Goal: Transaction & Acquisition: Book appointment/travel/reservation

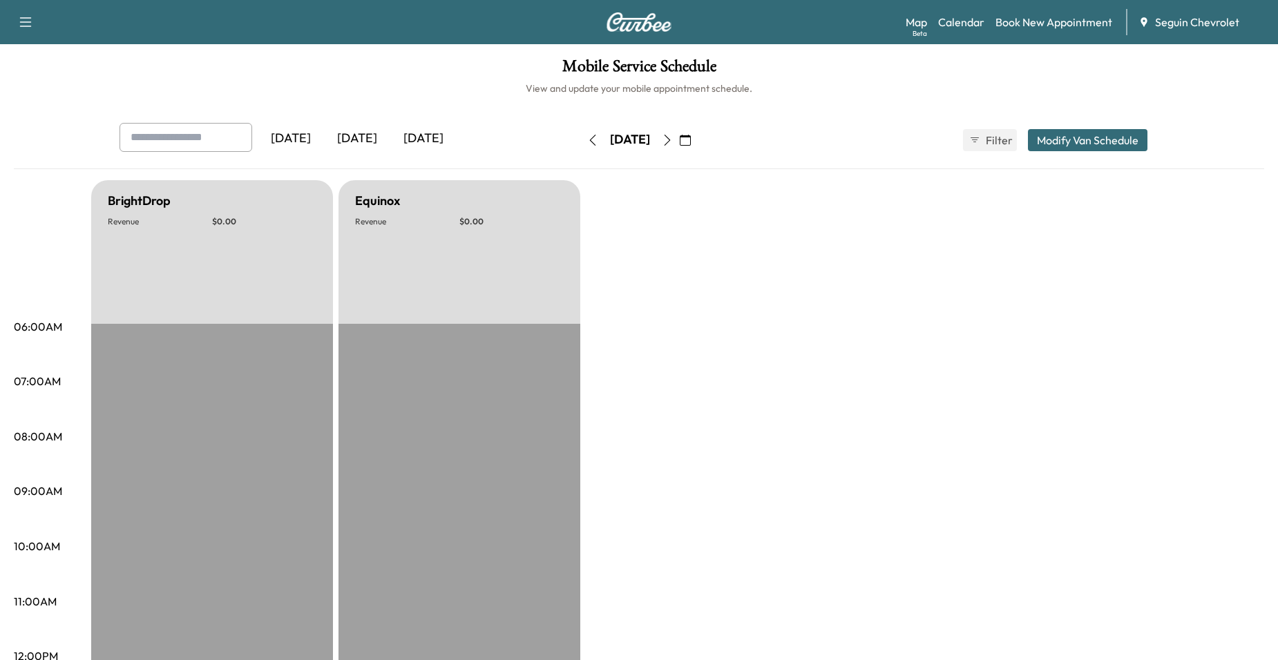
click at [691, 141] on icon "button" at bounding box center [685, 140] width 11 height 11
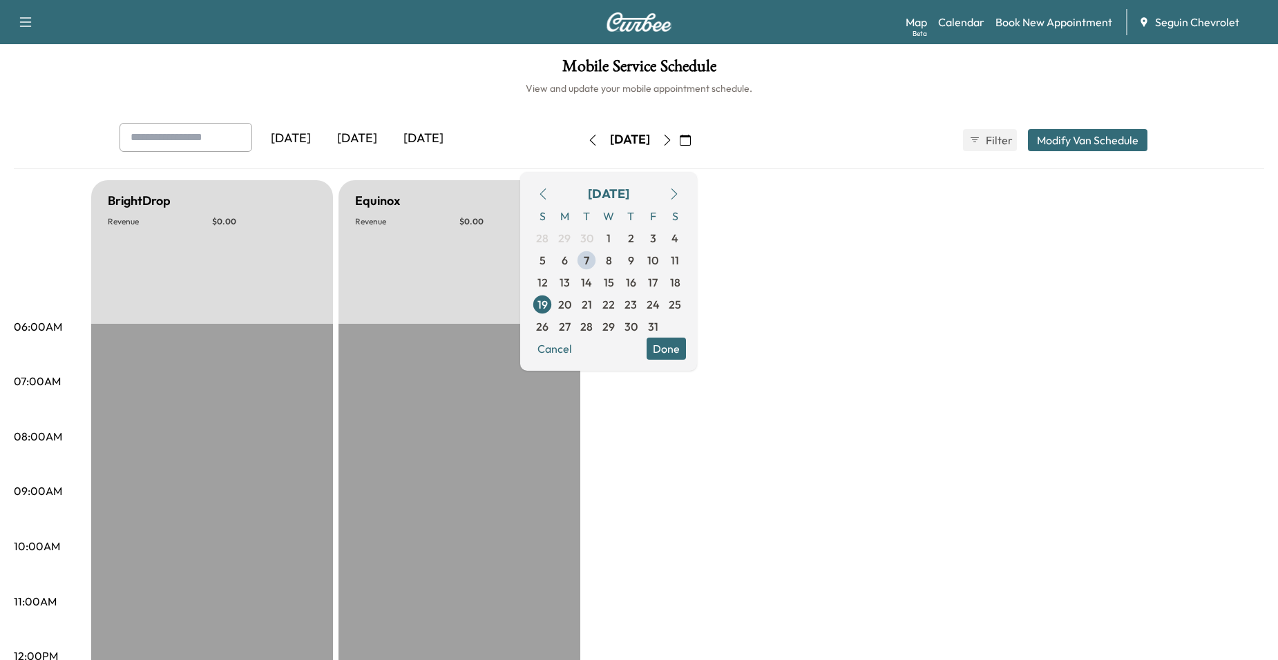
click at [636, 280] on span "16" at bounding box center [631, 282] width 10 height 17
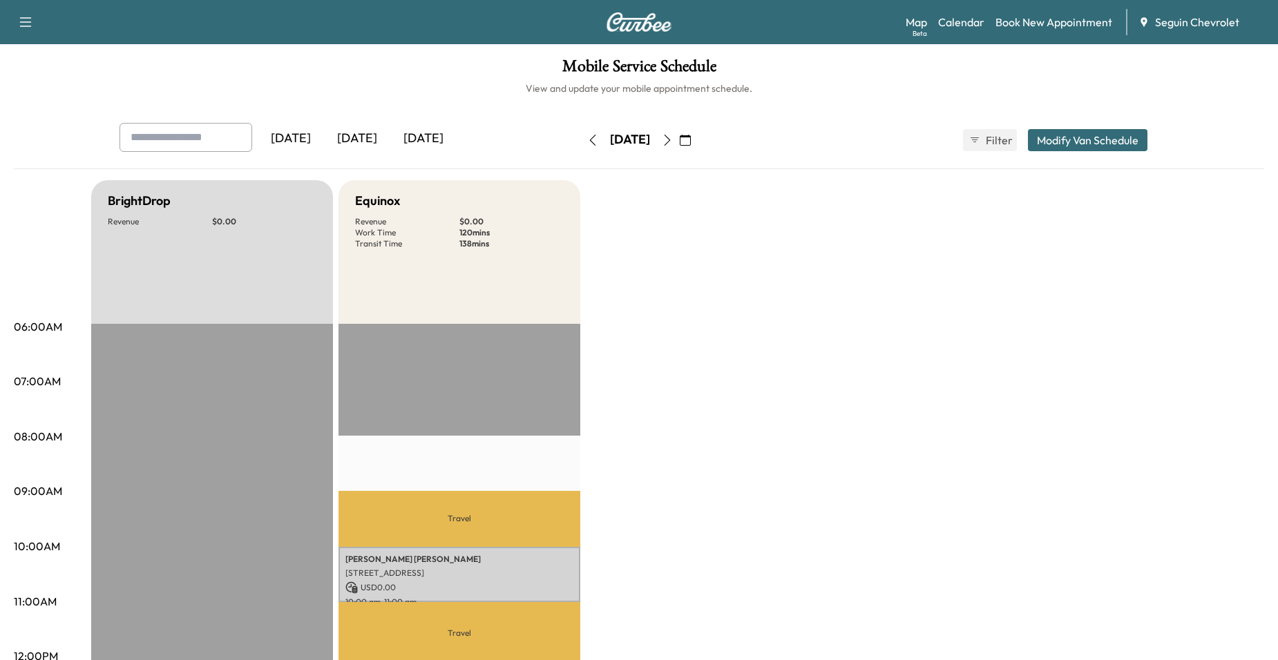
click at [691, 142] on icon "button" at bounding box center [685, 140] width 11 height 11
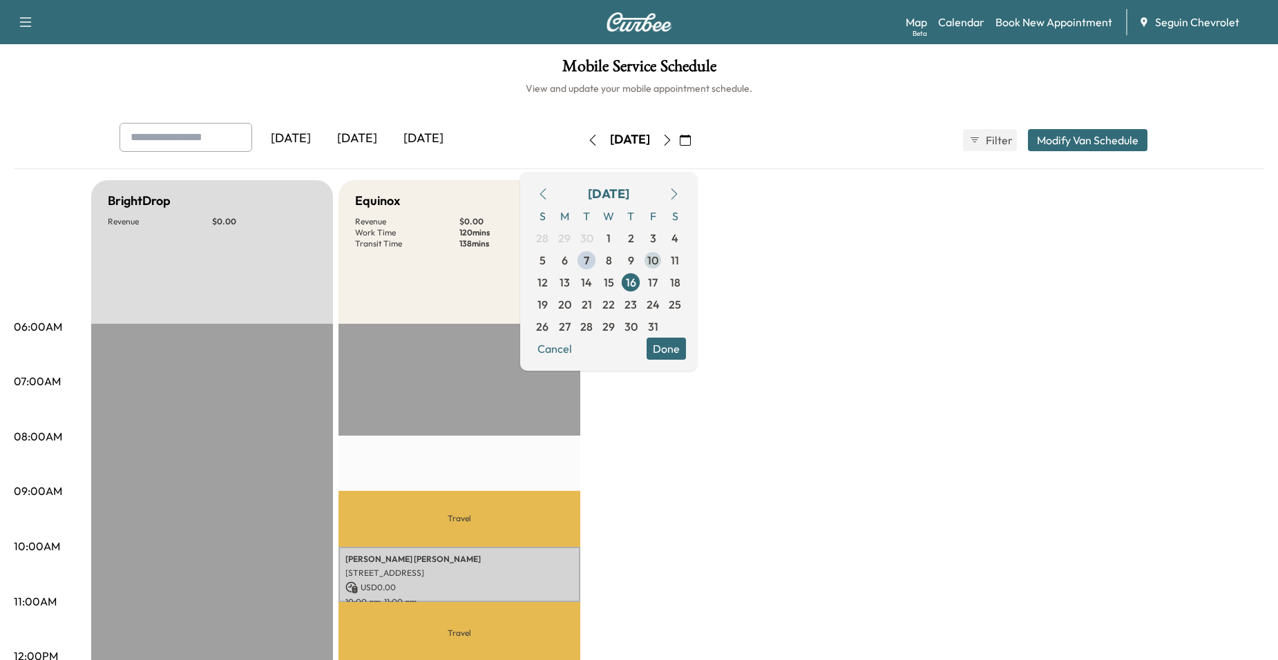
click at [658, 253] on span "10" at bounding box center [652, 260] width 11 height 17
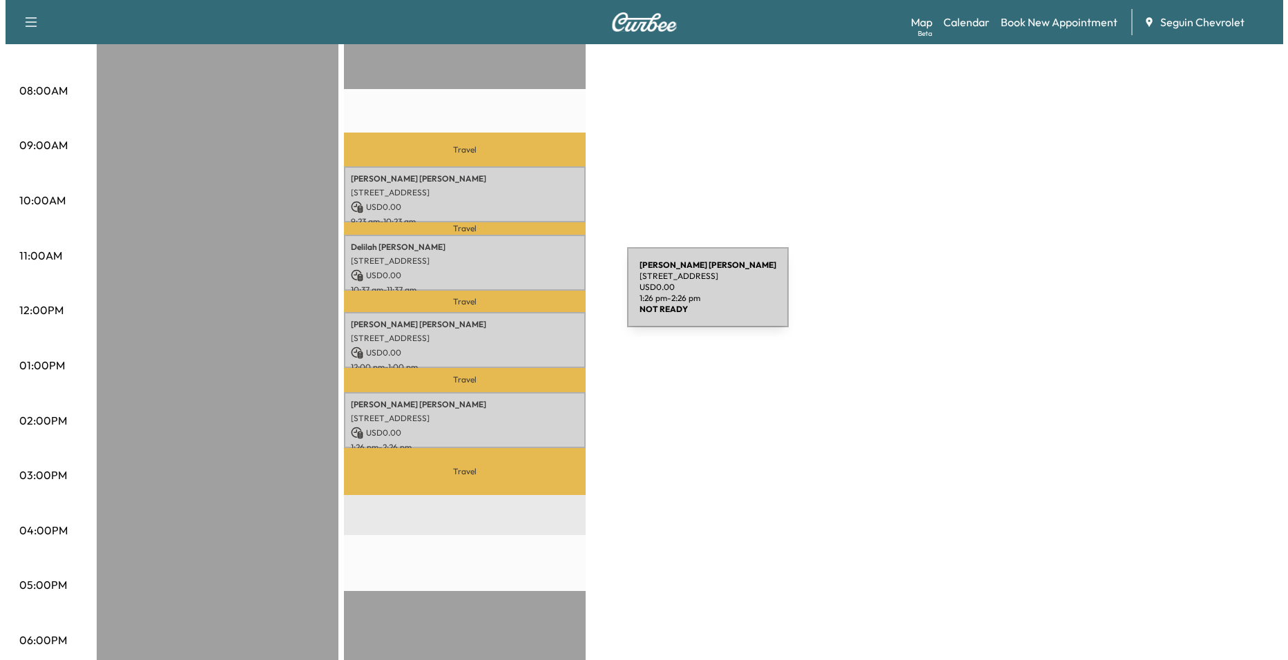
scroll to position [345, 0]
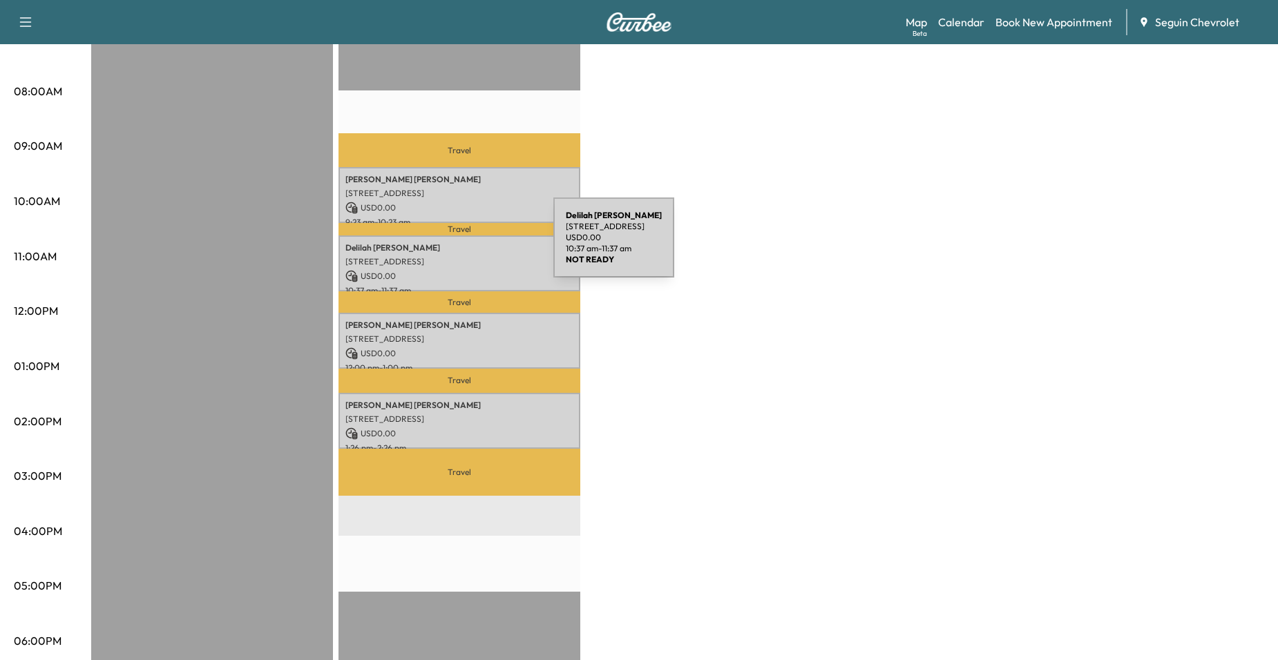
click at [450, 246] on p "[PERSON_NAME]" at bounding box center [459, 247] width 228 height 11
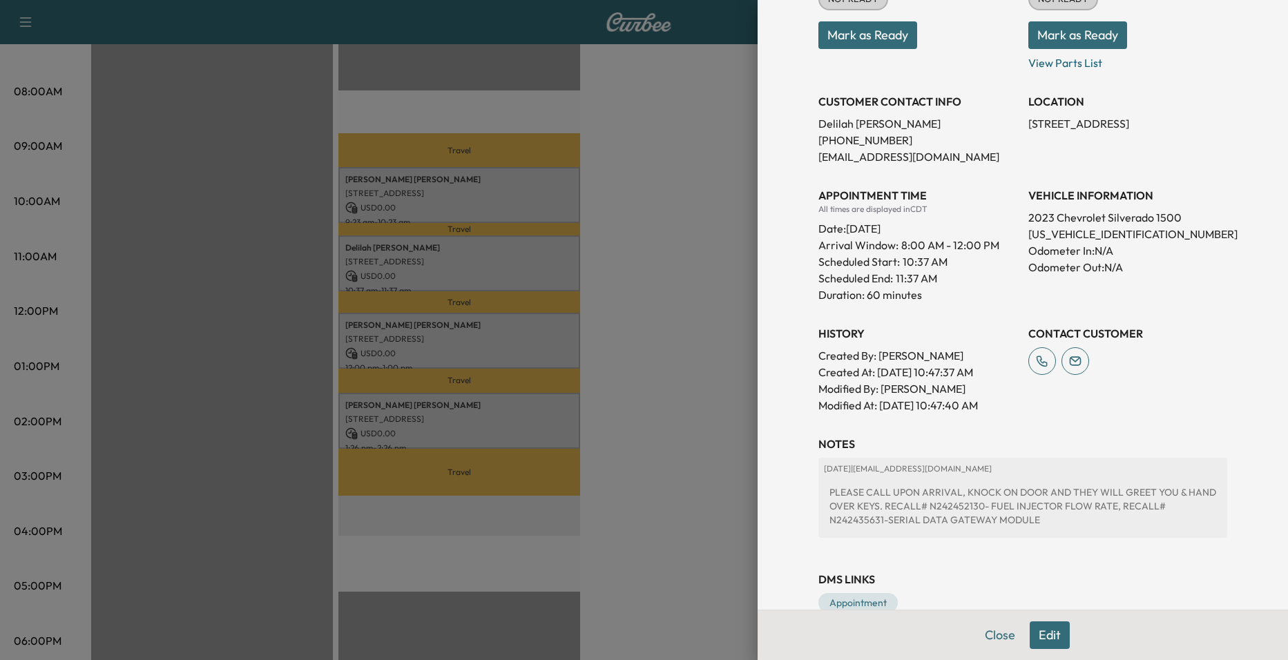
scroll to position [238, 0]
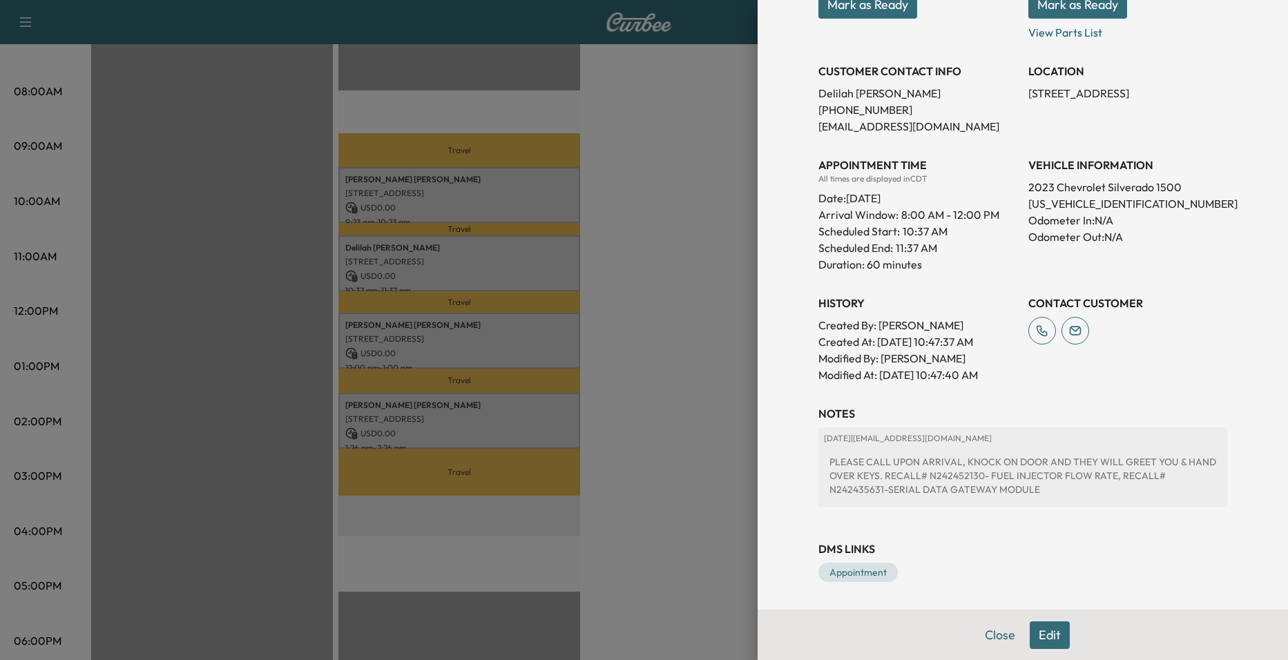
click at [650, 270] on div at bounding box center [644, 330] width 1288 height 660
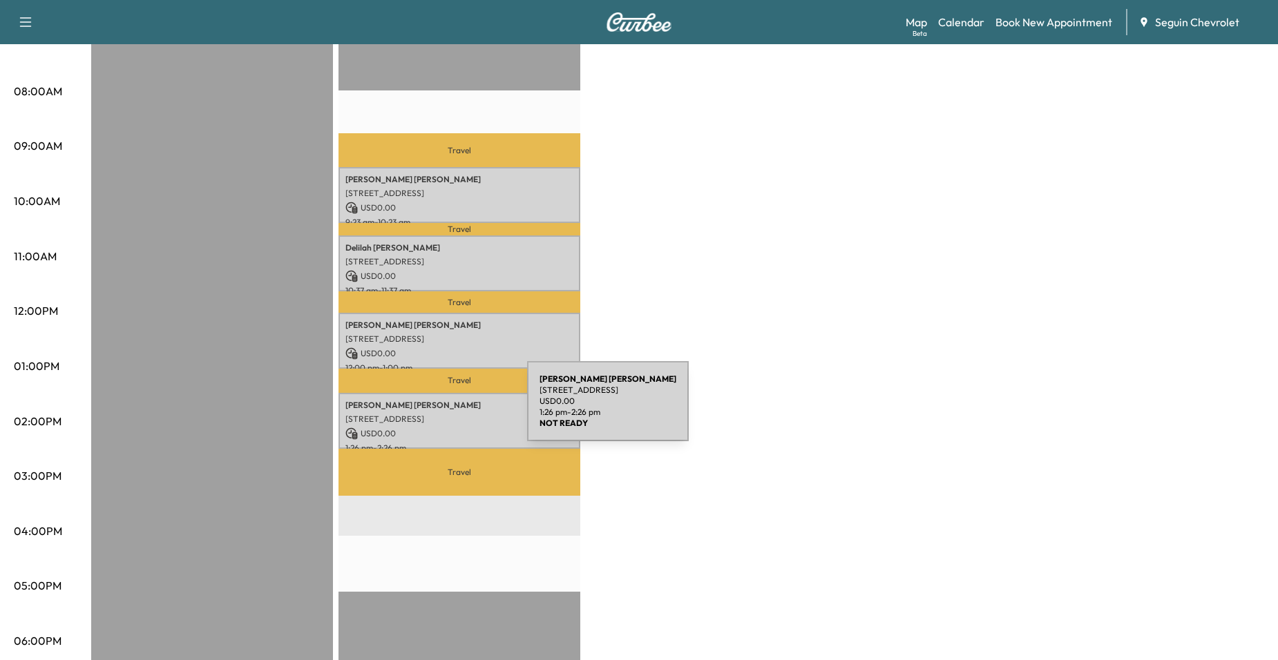
click at [431, 428] on p "USD 0.00" at bounding box center [459, 434] width 228 height 12
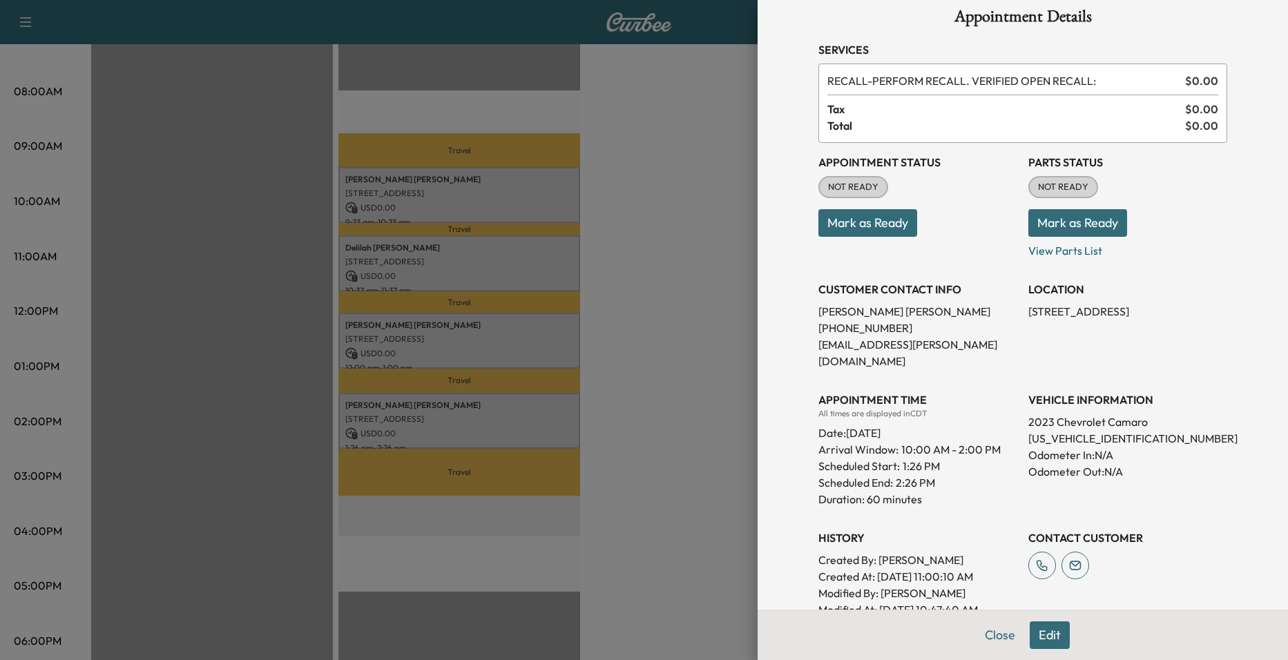
scroll to position [0, 0]
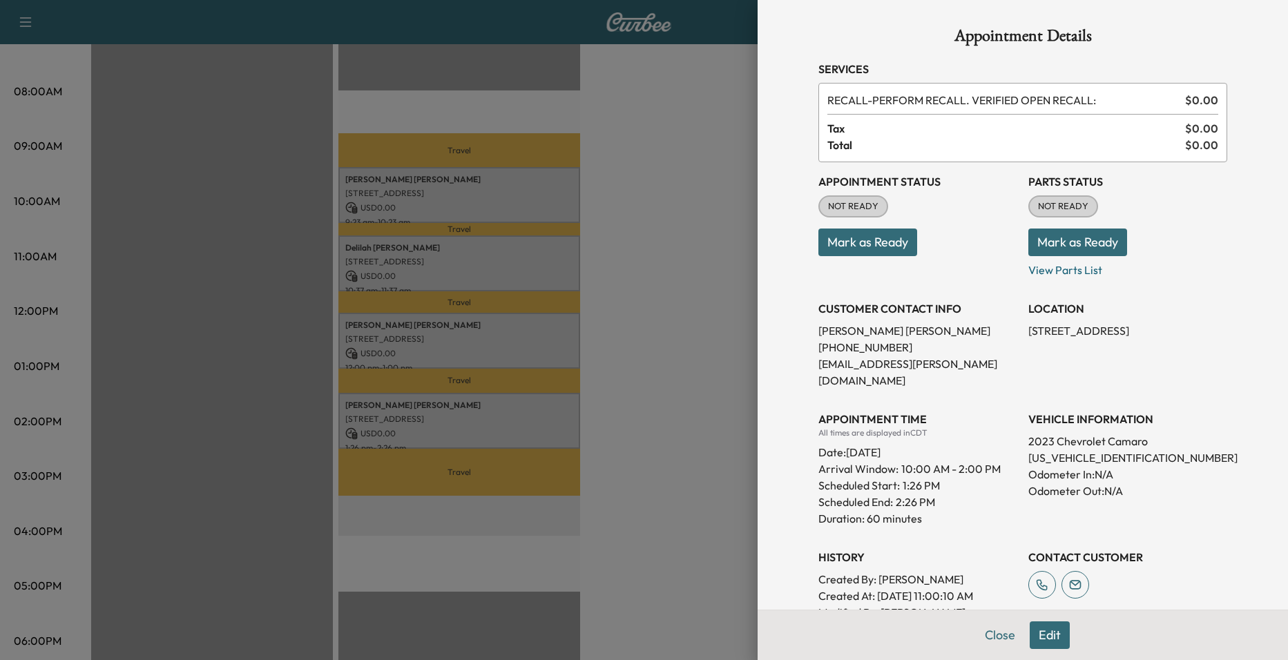
click at [430, 375] on div at bounding box center [644, 330] width 1288 height 660
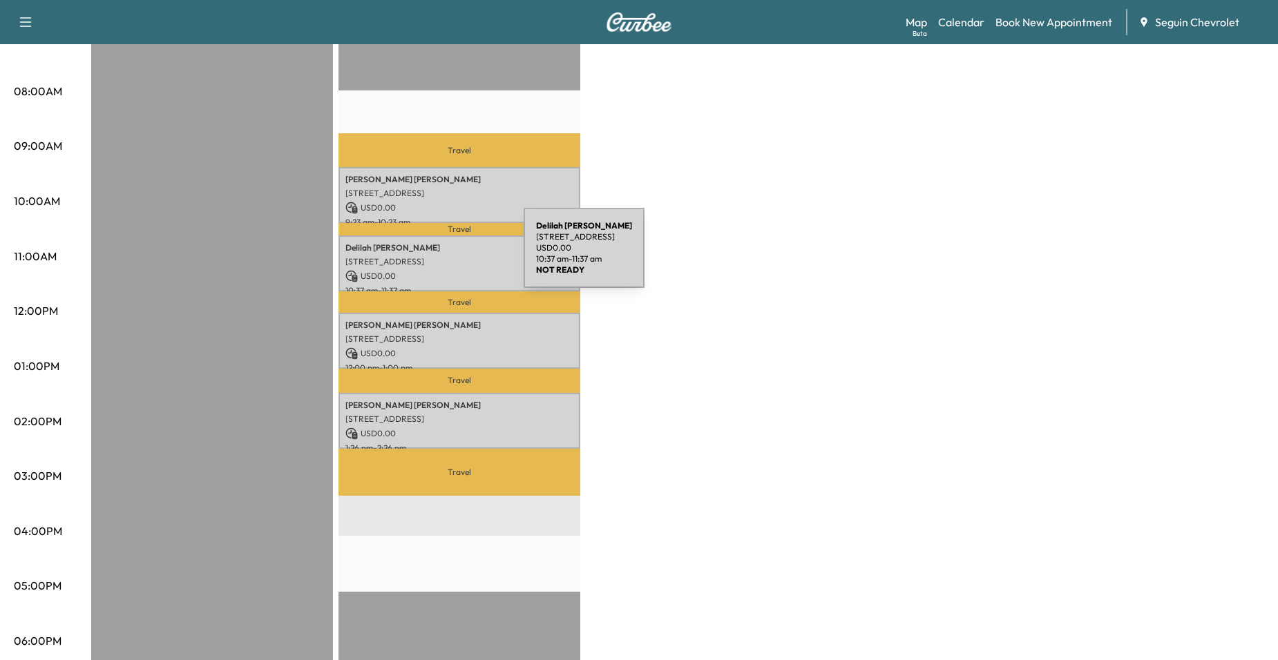
click at [420, 256] on p "[STREET_ADDRESS]" at bounding box center [459, 261] width 228 height 11
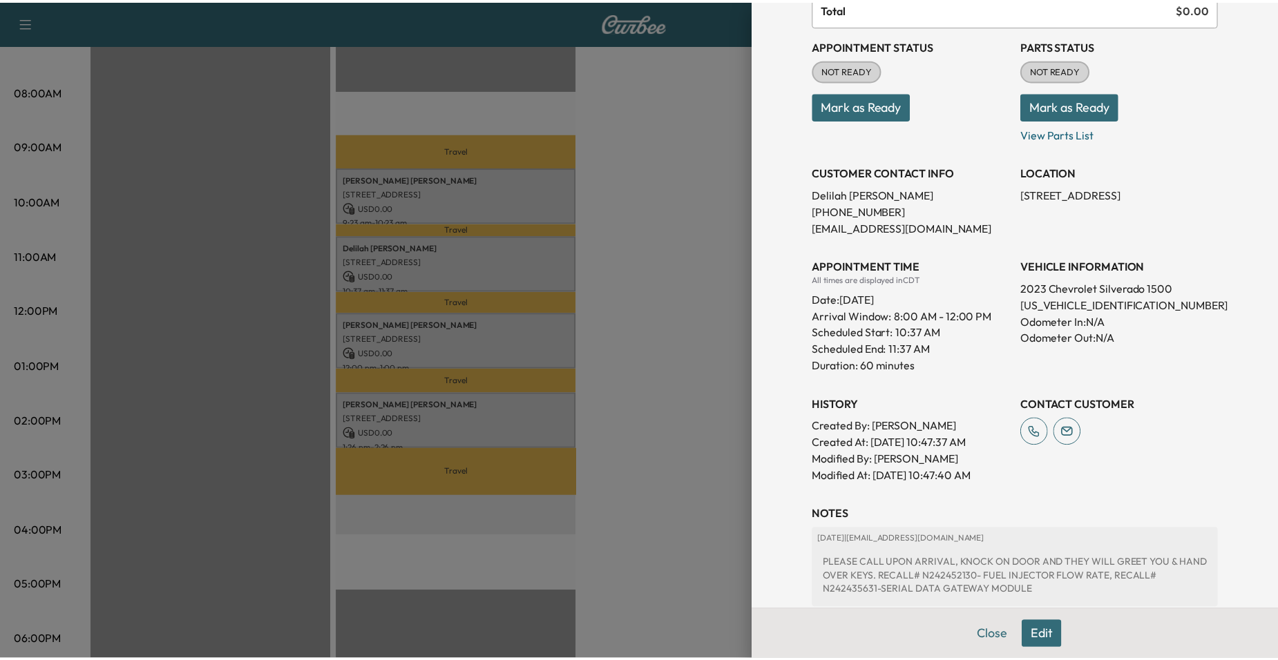
scroll to position [138, 0]
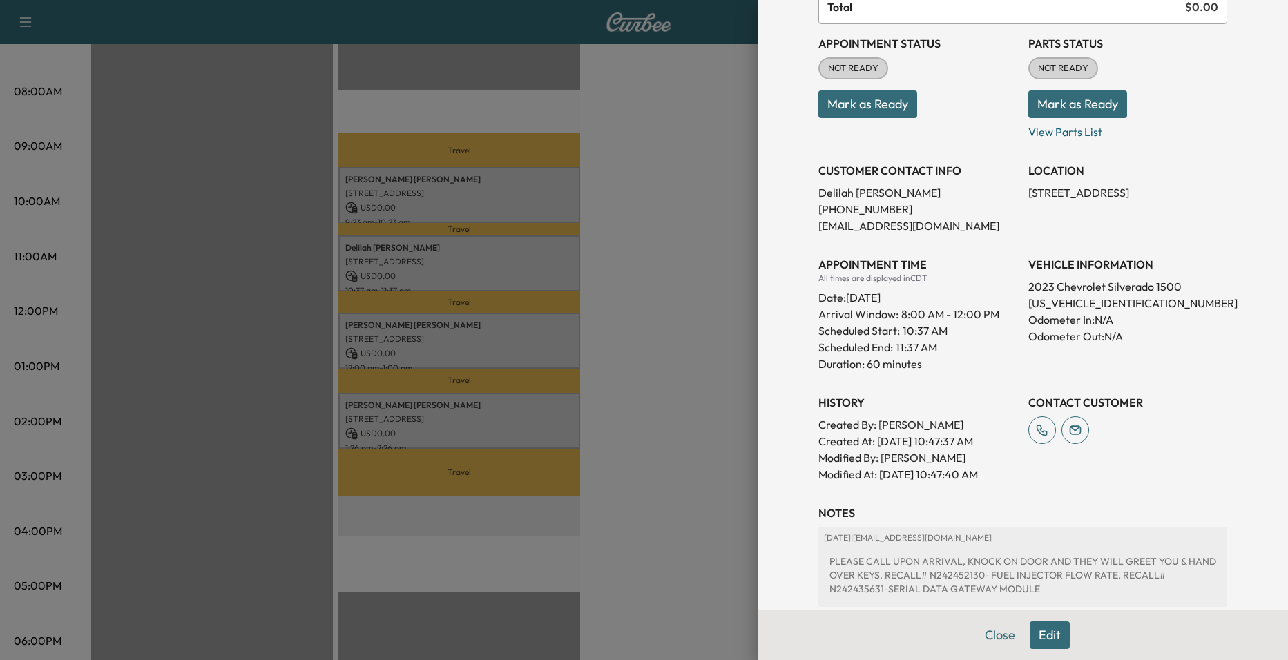
click at [562, 298] on div at bounding box center [644, 330] width 1288 height 660
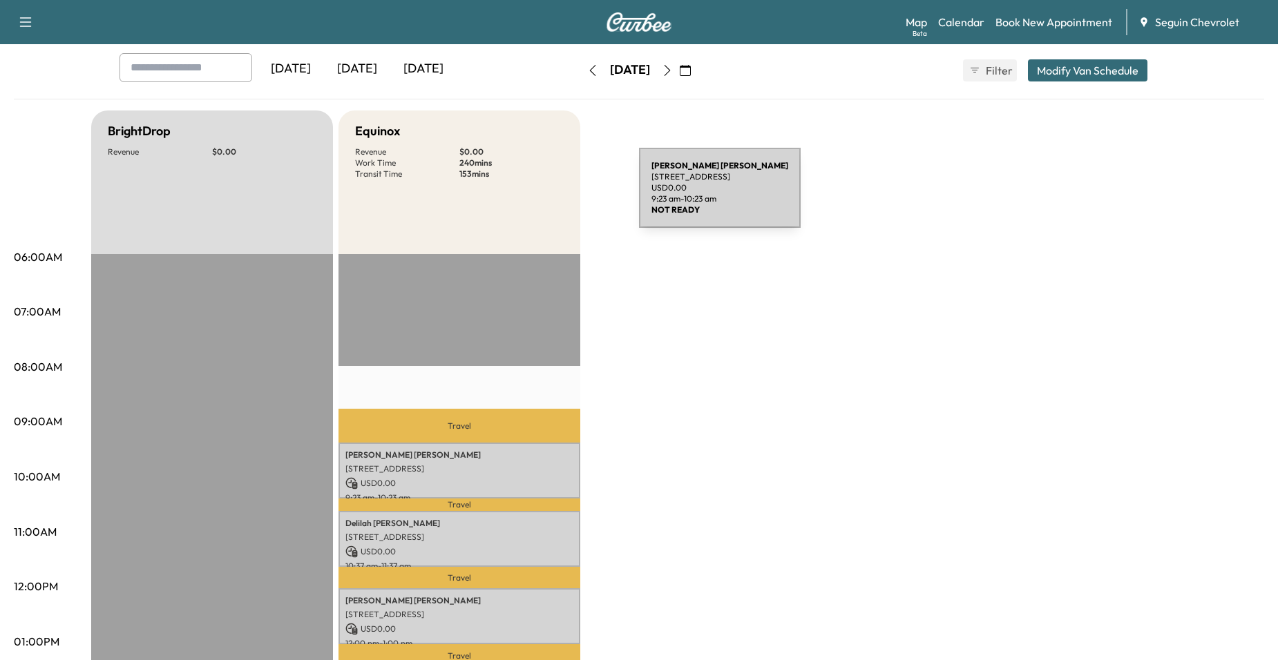
scroll to position [0, 0]
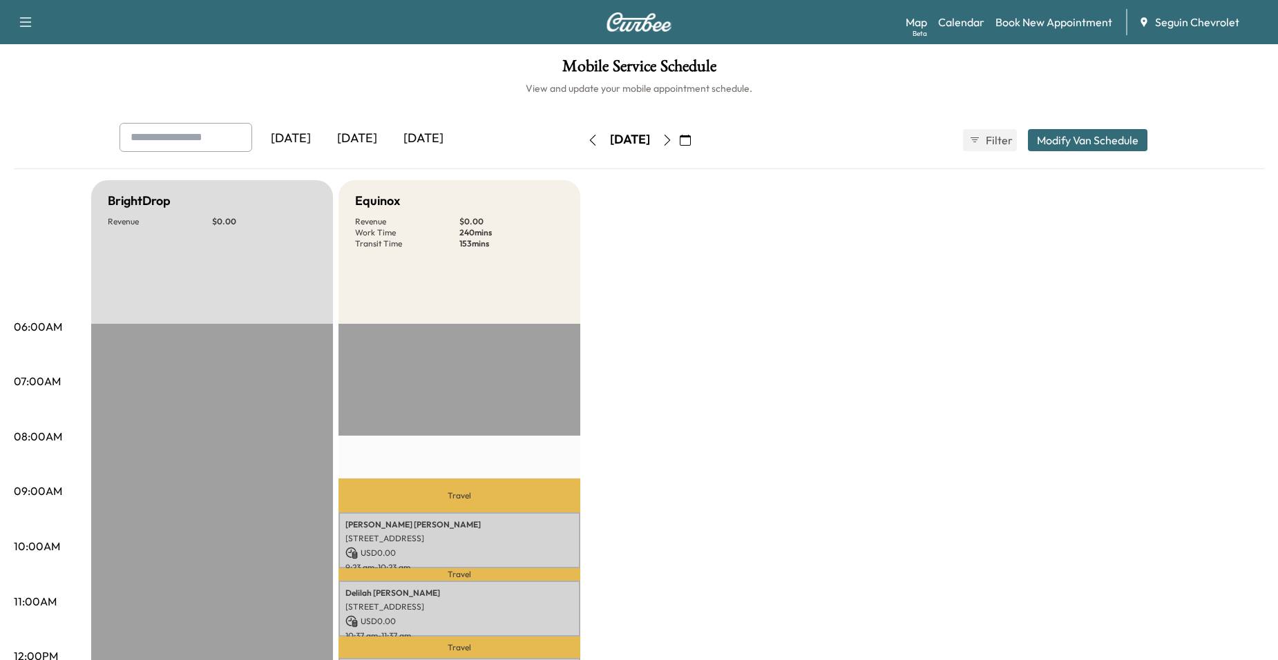
click at [587, 142] on icon "button" at bounding box center [592, 140] width 11 height 11
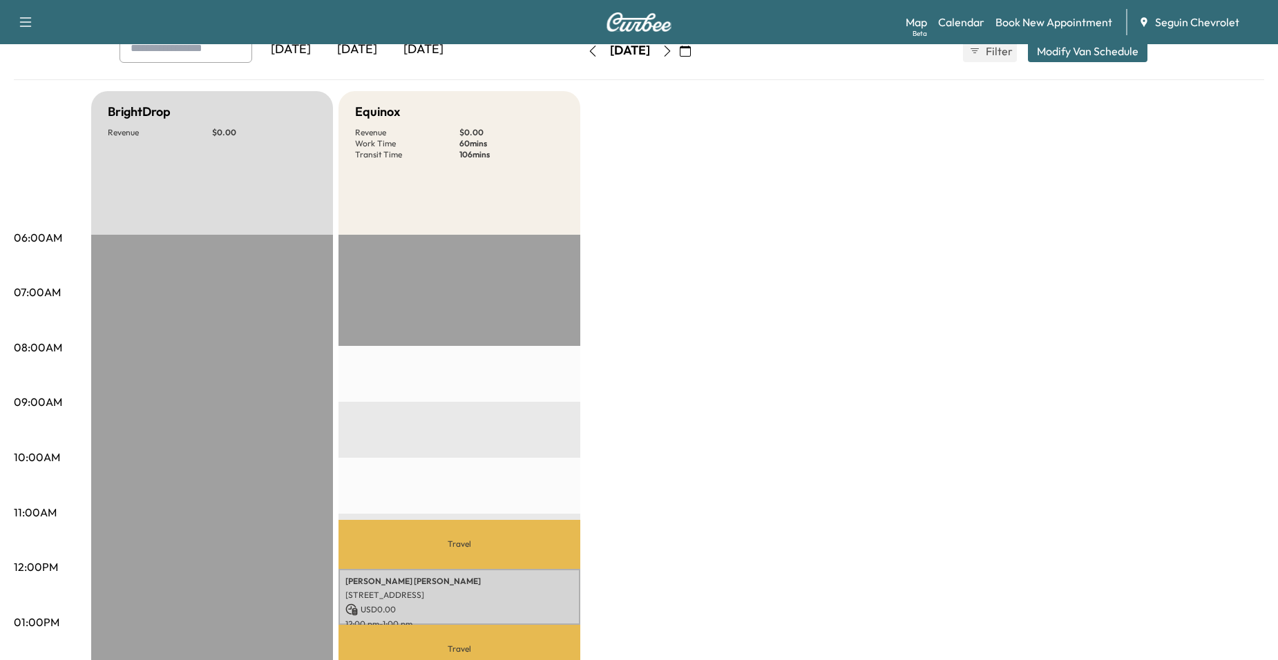
scroll to position [276, 0]
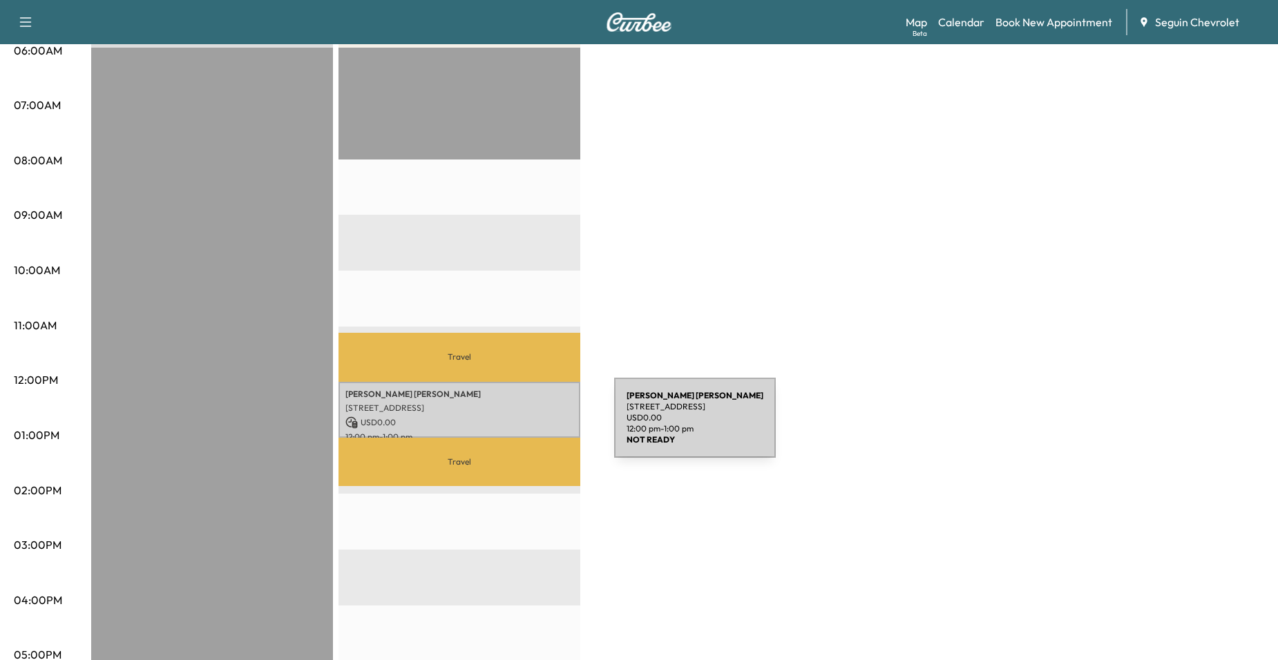
click at [510, 426] on div "[PERSON_NAME] [STREET_ADDRESS] USD 0.00 12:00 pm - 1:00 pm" at bounding box center [459, 410] width 242 height 56
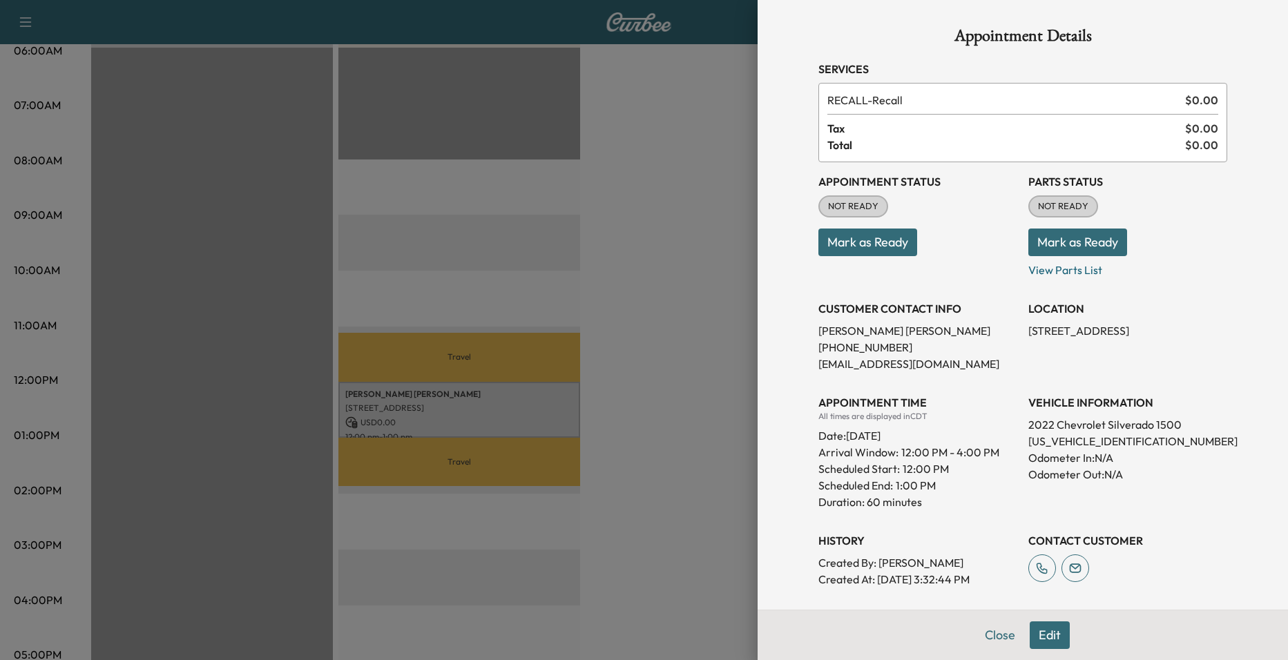
click at [632, 297] on div at bounding box center [644, 330] width 1288 height 660
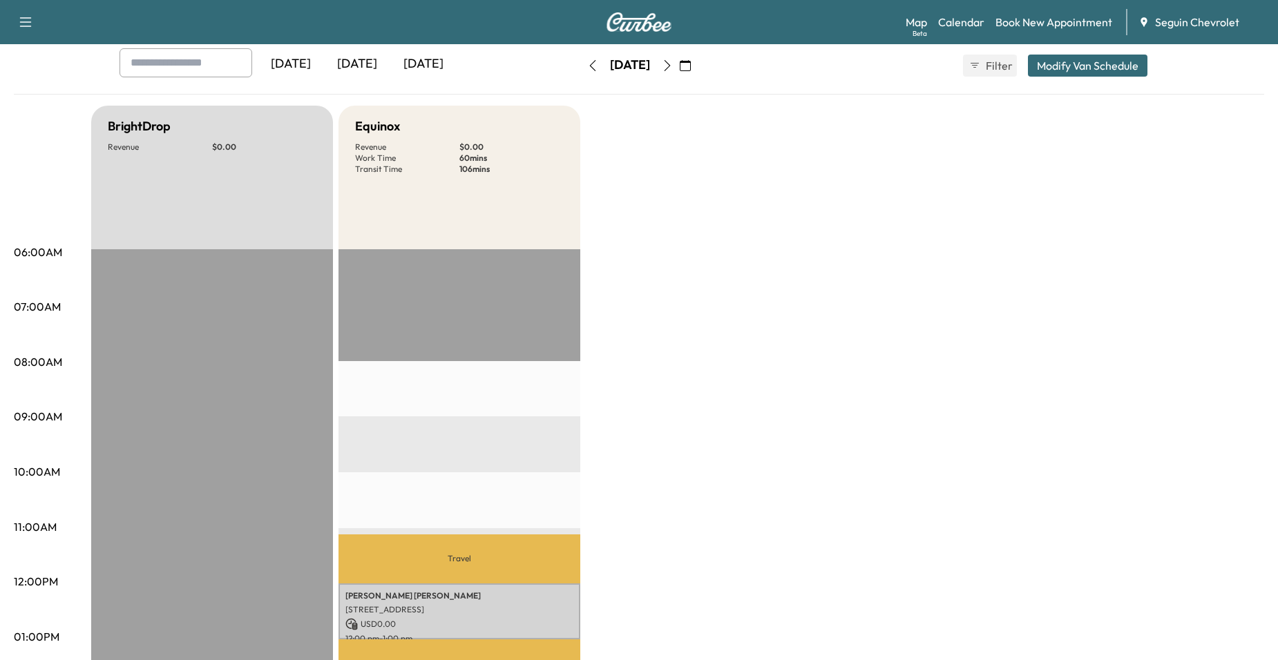
scroll to position [69, 0]
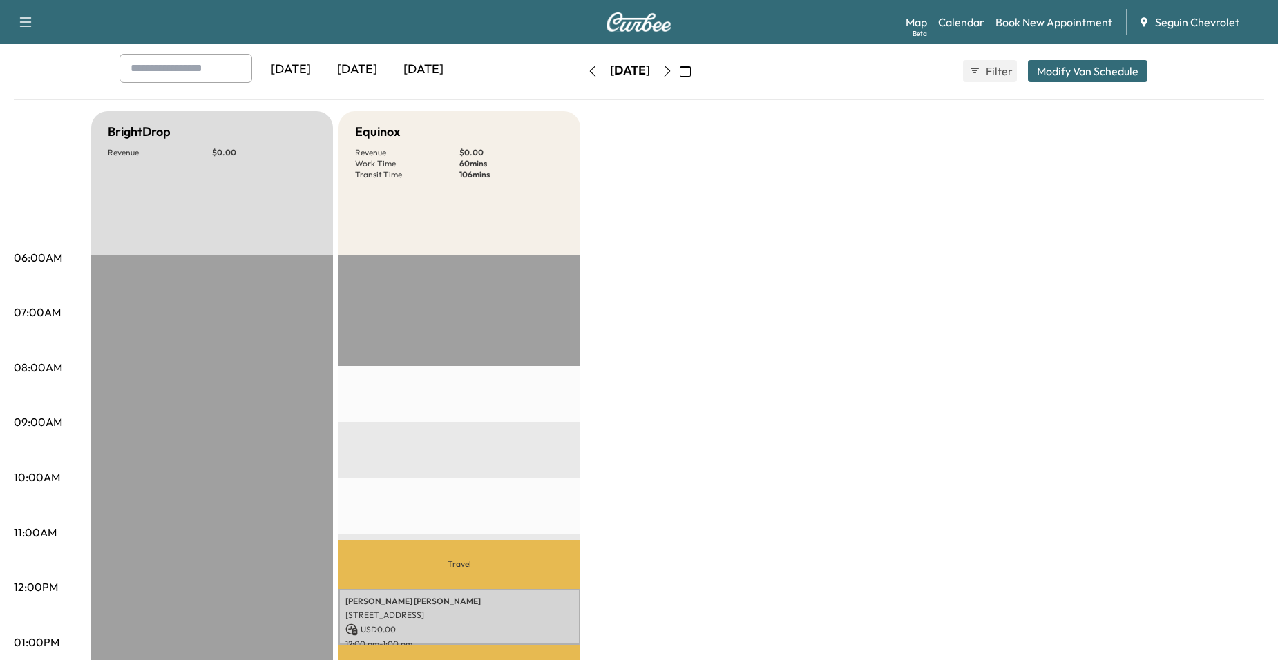
click at [581, 74] on button "button" at bounding box center [592, 71] width 23 height 22
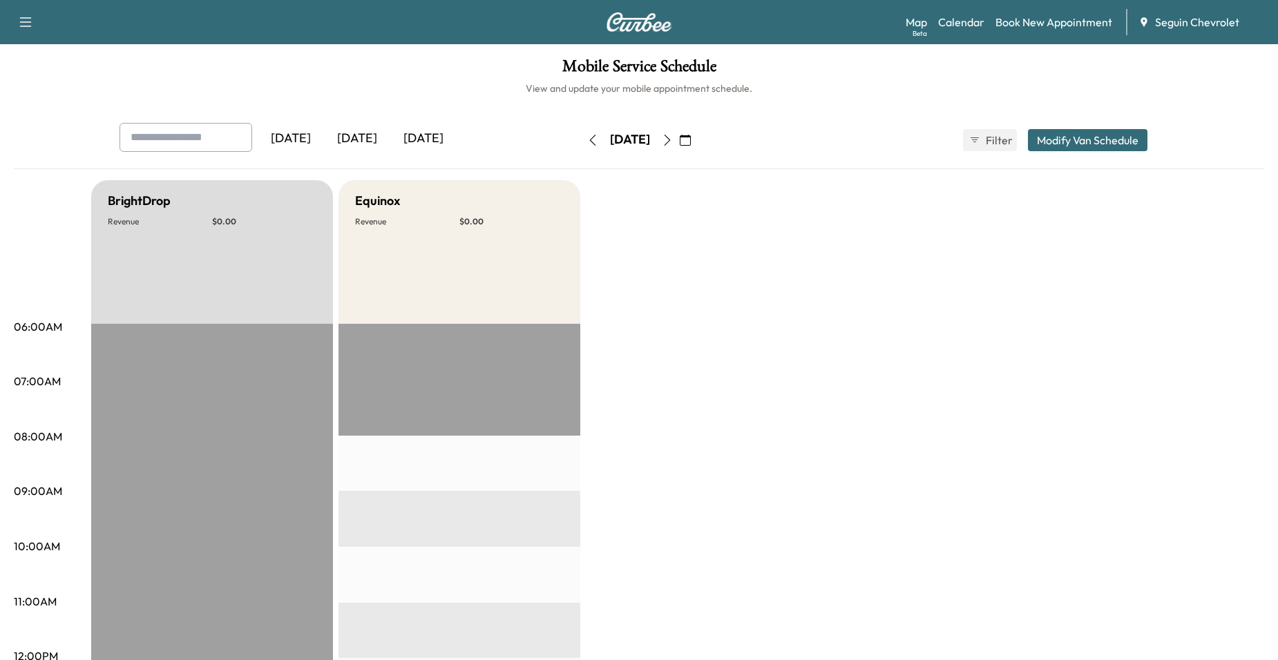
click at [581, 140] on button "button" at bounding box center [592, 140] width 23 height 22
click at [673, 139] on icon "button" at bounding box center [667, 140] width 11 height 11
click at [679, 138] on div "[DATE]" at bounding box center [630, 140] width 98 height 22
click at [679, 136] on button "button" at bounding box center [667, 140] width 23 height 22
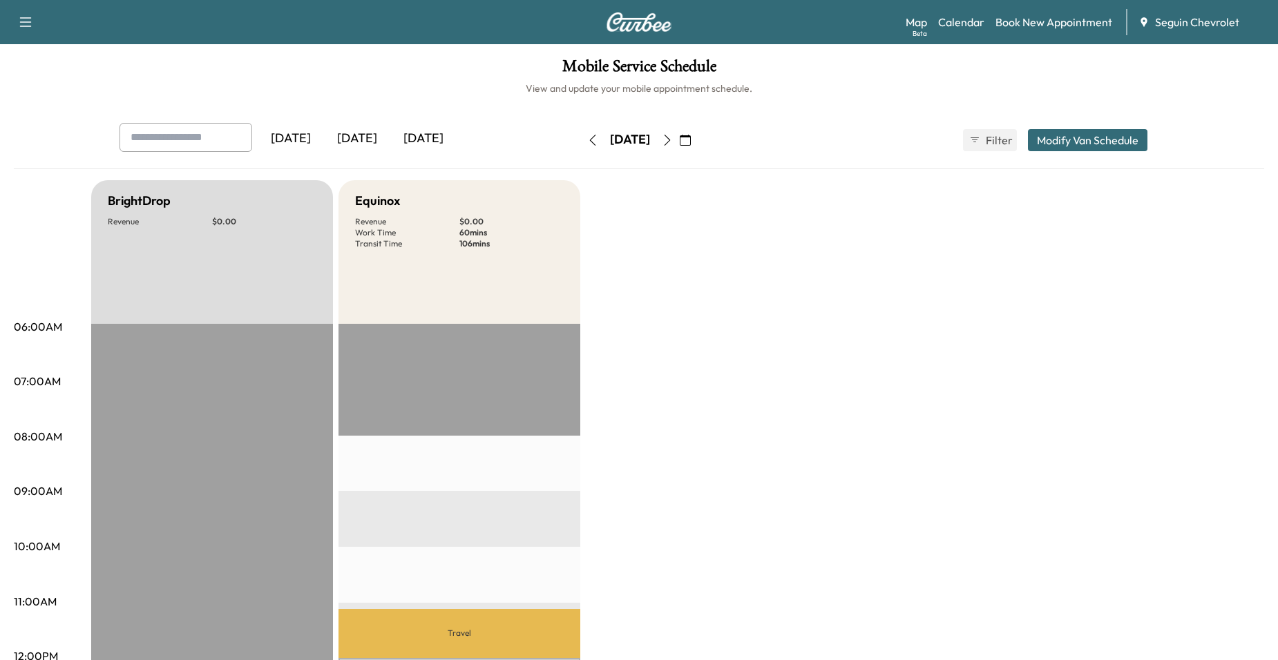
click at [587, 139] on icon "button" at bounding box center [592, 140] width 11 height 11
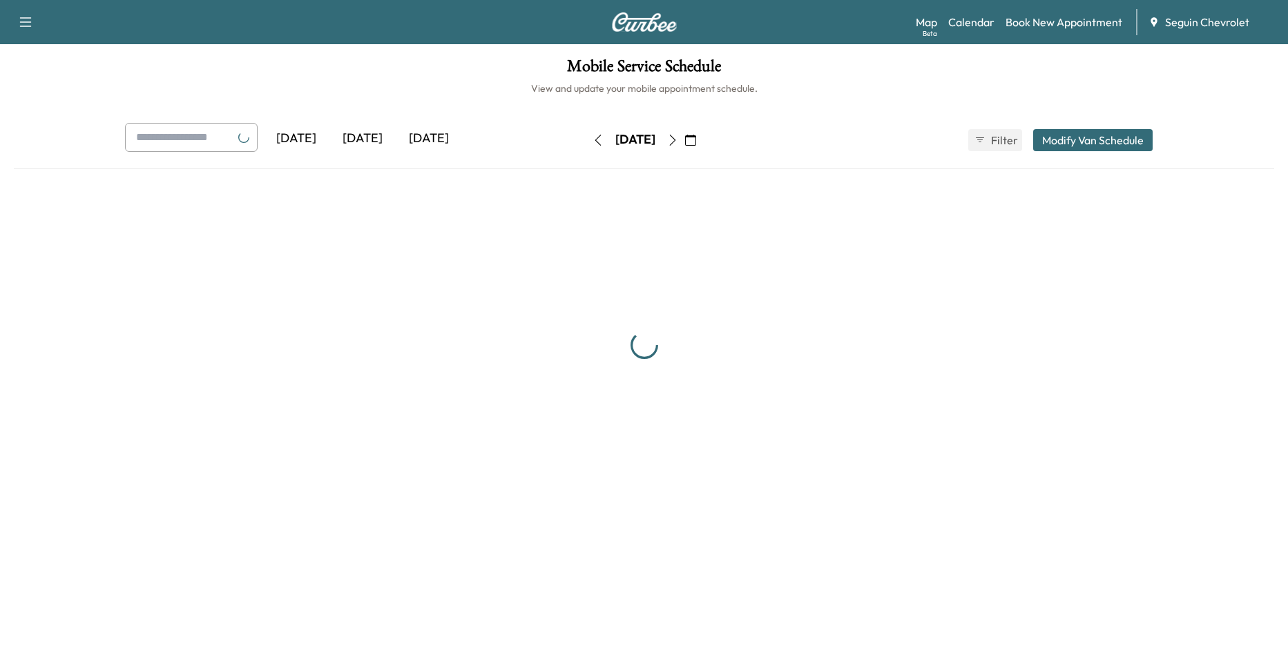
click at [593, 138] on icon "button" at bounding box center [598, 140] width 11 height 11
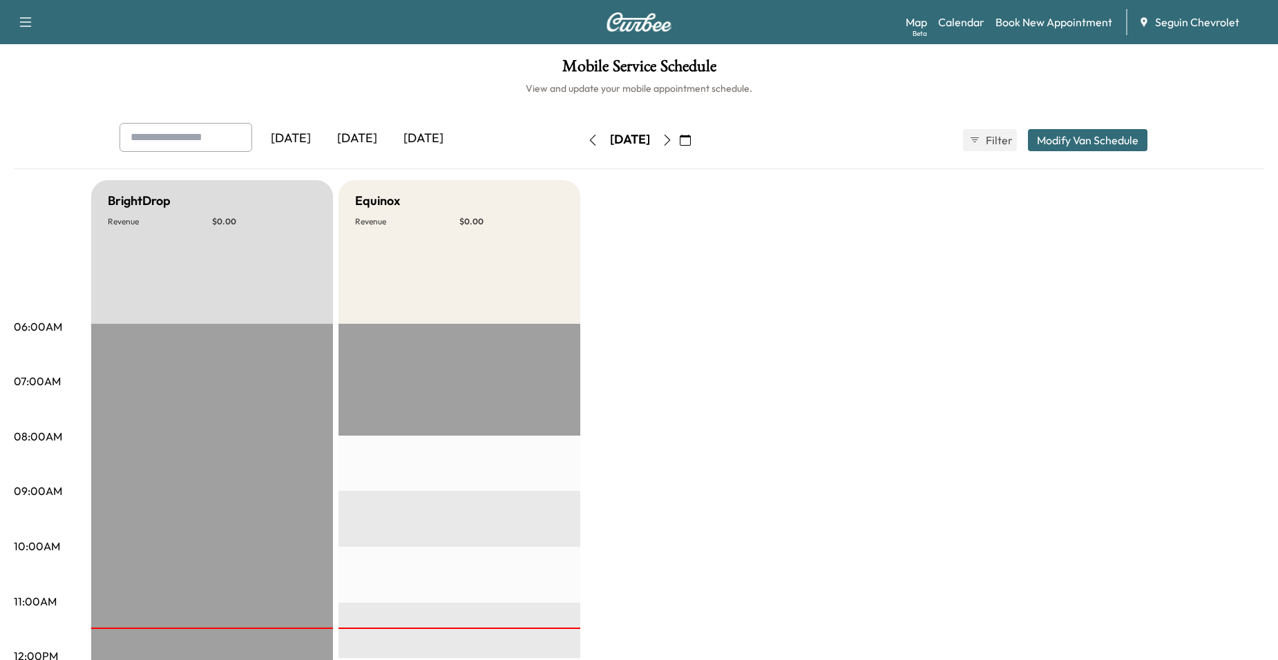
click at [691, 137] on icon "button" at bounding box center [685, 140] width 11 height 11
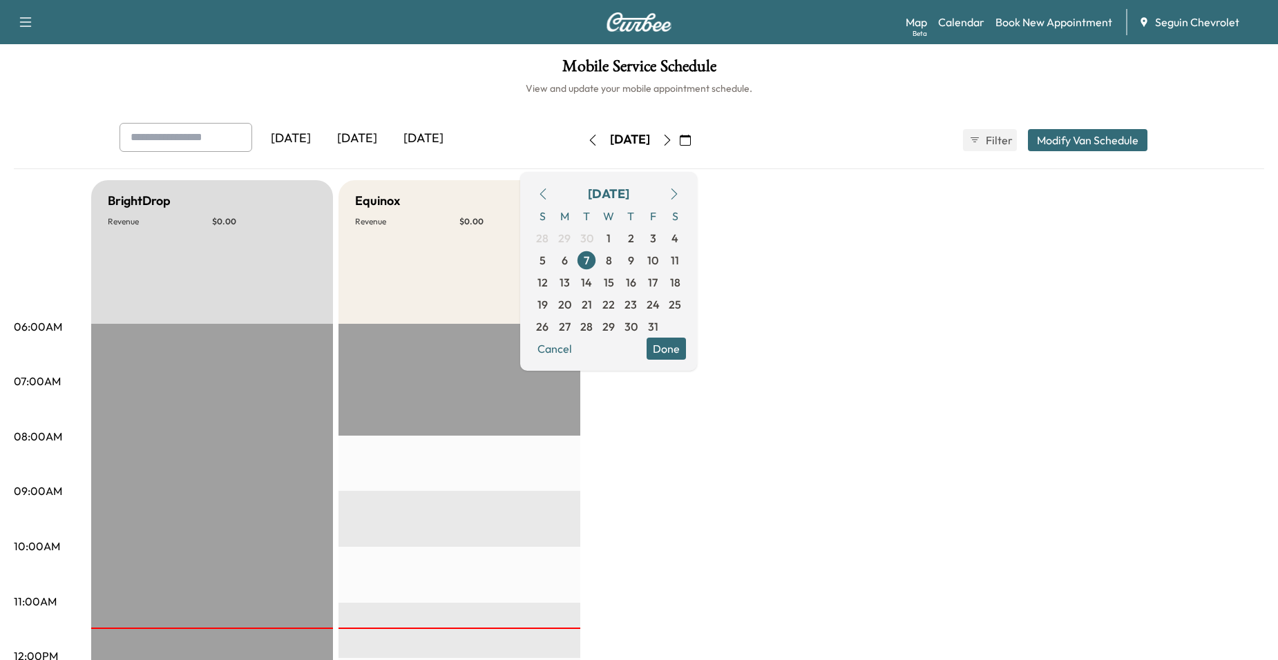
click at [745, 157] on div "[DATE] [DATE] [DATE] [DATE] October 2025 S M T W T F S 28 29 30 1 2 3 4 5 6 7 8…" at bounding box center [638, 140] width 1061 height 35
click at [747, 149] on div "[DATE] [DATE] [DATE] [DATE] October 2025 S M T W T F S 28 29 30 1 2 3 4 5 6 7 8…" at bounding box center [638, 140] width 1061 height 35
click at [578, 344] on button "Cancel" at bounding box center [554, 349] width 47 height 22
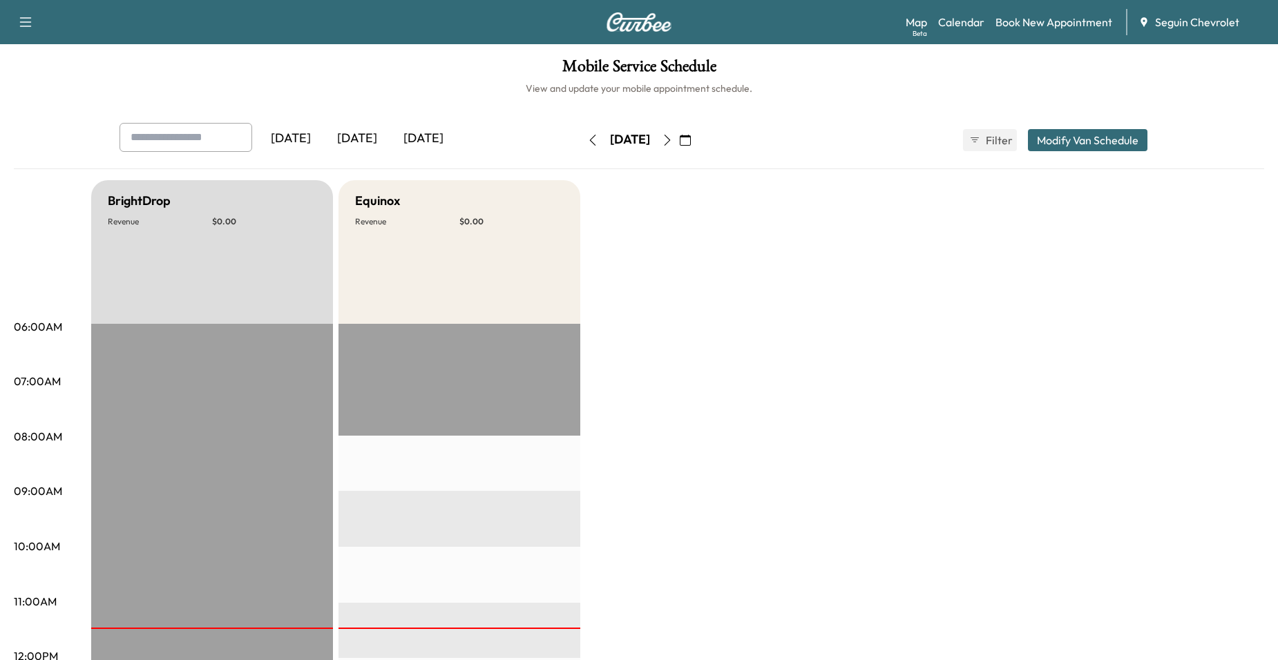
click at [691, 140] on icon "button" at bounding box center [685, 140] width 11 height 11
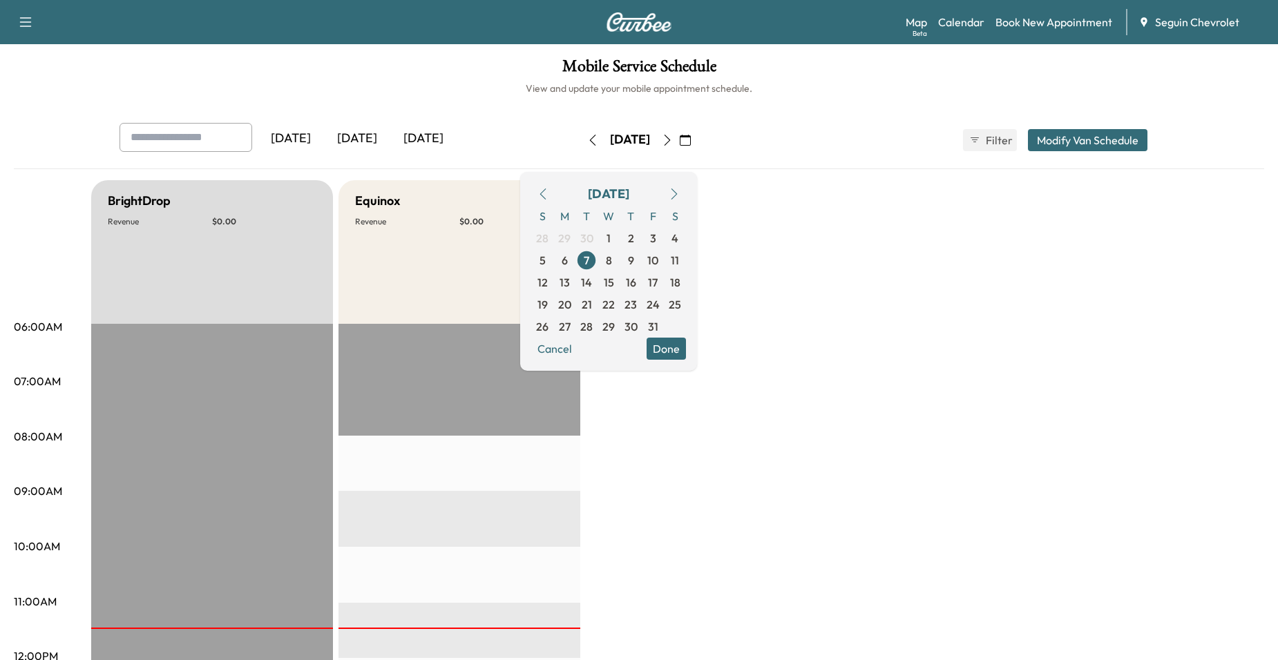
click at [761, 164] on div "[DATE] [DATE] [DATE] [DATE] October 2025 S M T W T F S 28 29 30 1 2 3 4 5 6 7 8…" at bounding box center [639, 146] width 1250 height 46
drag, startPoint x: 754, startPoint y: 166, endPoint x: 745, endPoint y: 189, distance: 24.3
click at [753, 166] on div "[DATE] [DATE] [DATE] [DATE] October 2025 S M T W T F S 28 29 30 1 2 3 4 5 6 7 8…" at bounding box center [639, 146] width 1250 height 46
click at [686, 358] on button "Done" at bounding box center [666, 349] width 39 height 22
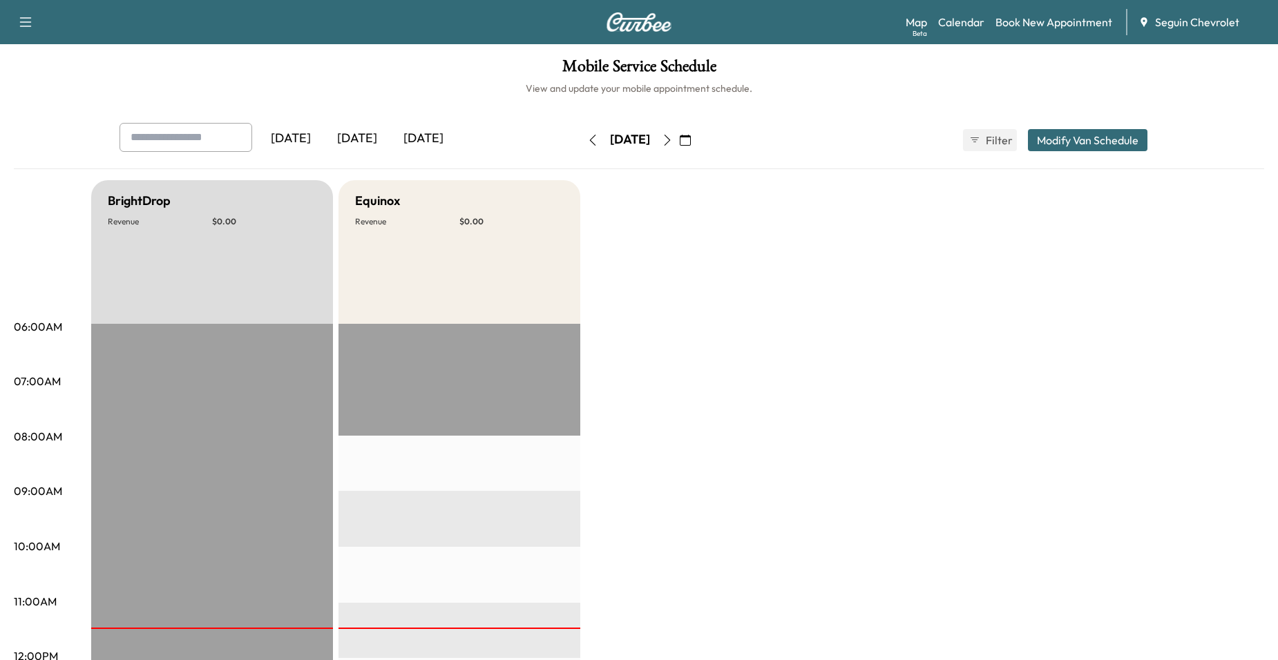
click at [587, 144] on icon "button" at bounding box center [592, 140] width 11 height 11
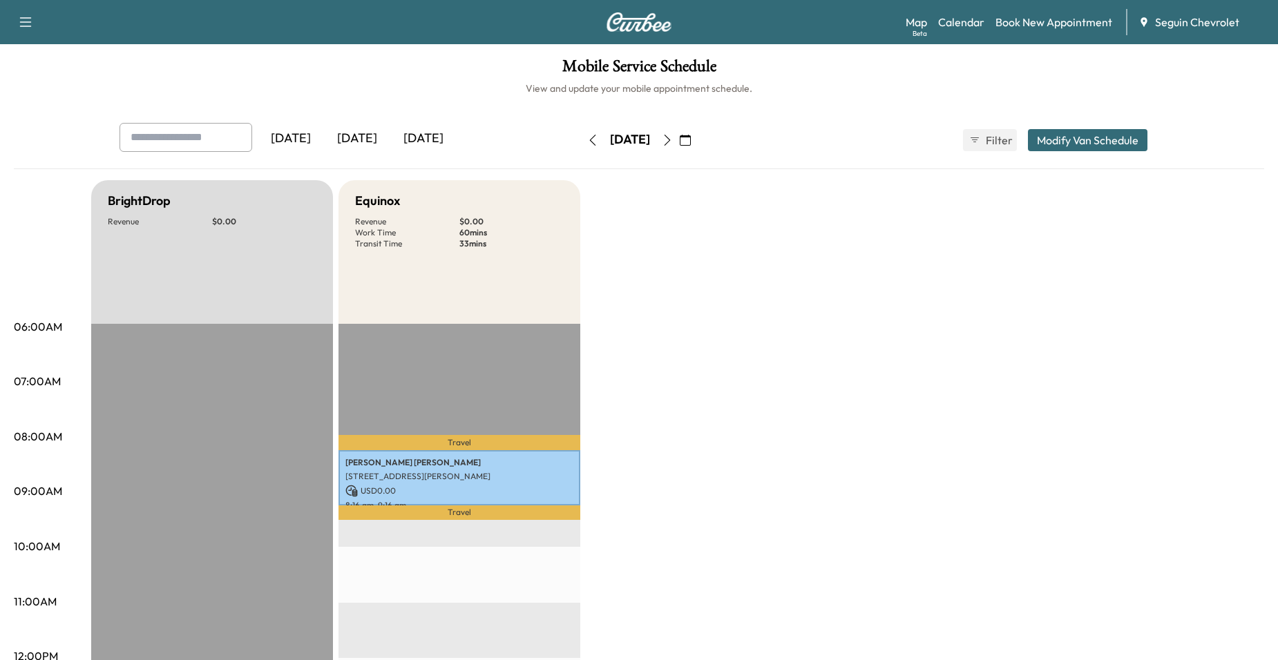
click at [679, 142] on button "button" at bounding box center [667, 140] width 23 height 22
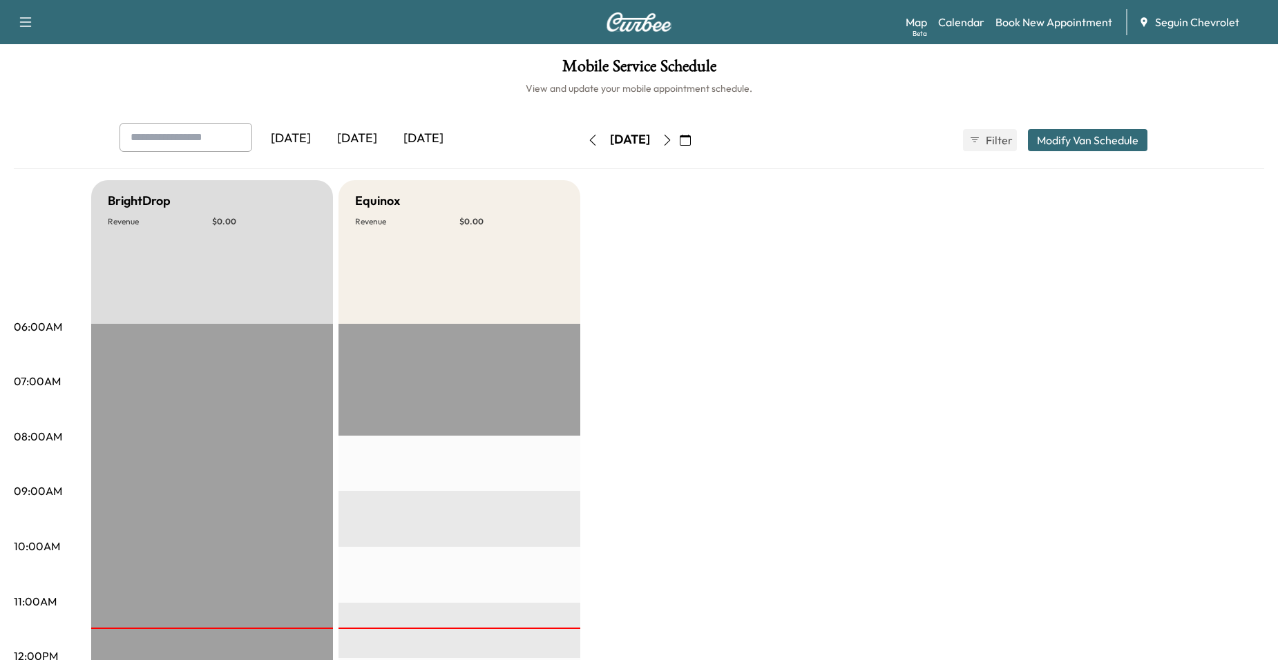
click at [679, 144] on button "button" at bounding box center [667, 140] width 23 height 22
click at [679, 144] on div "[DATE]" at bounding box center [630, 140] width 98 height 22
click at [679, 142] on button "button" at bounding box center [667, 140] width 23 height 22
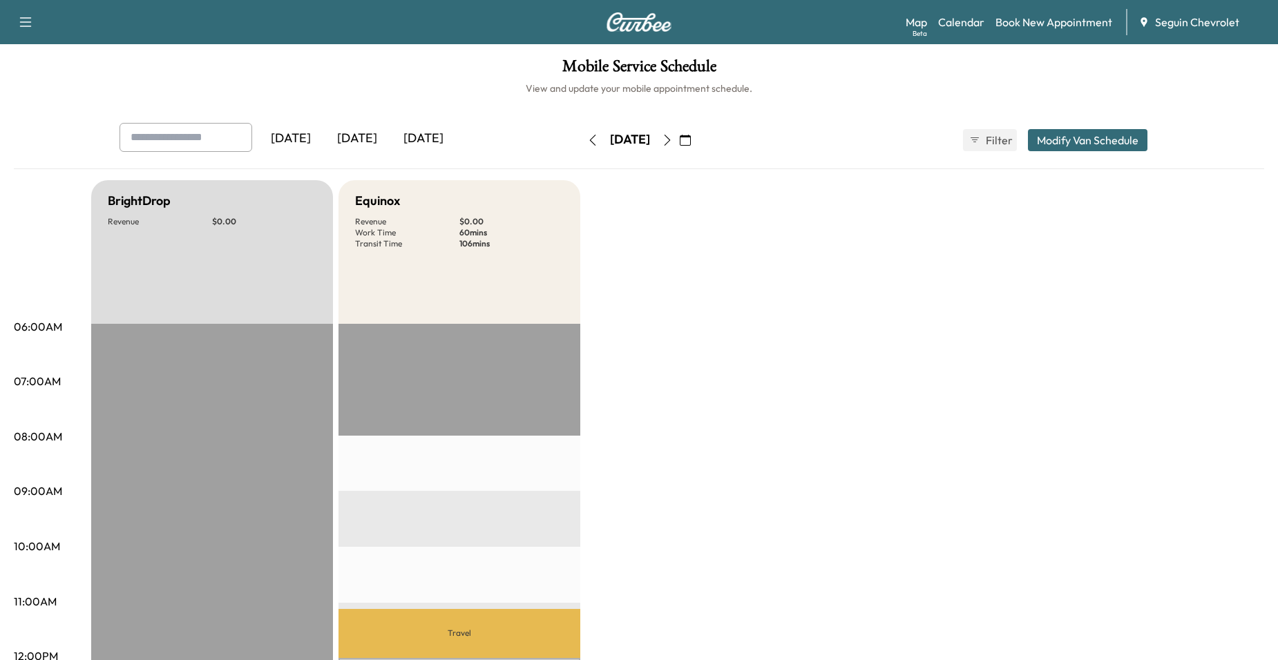
click at [691, 138] on icon "button" at bounding box center [685, 140] width 11 height 11
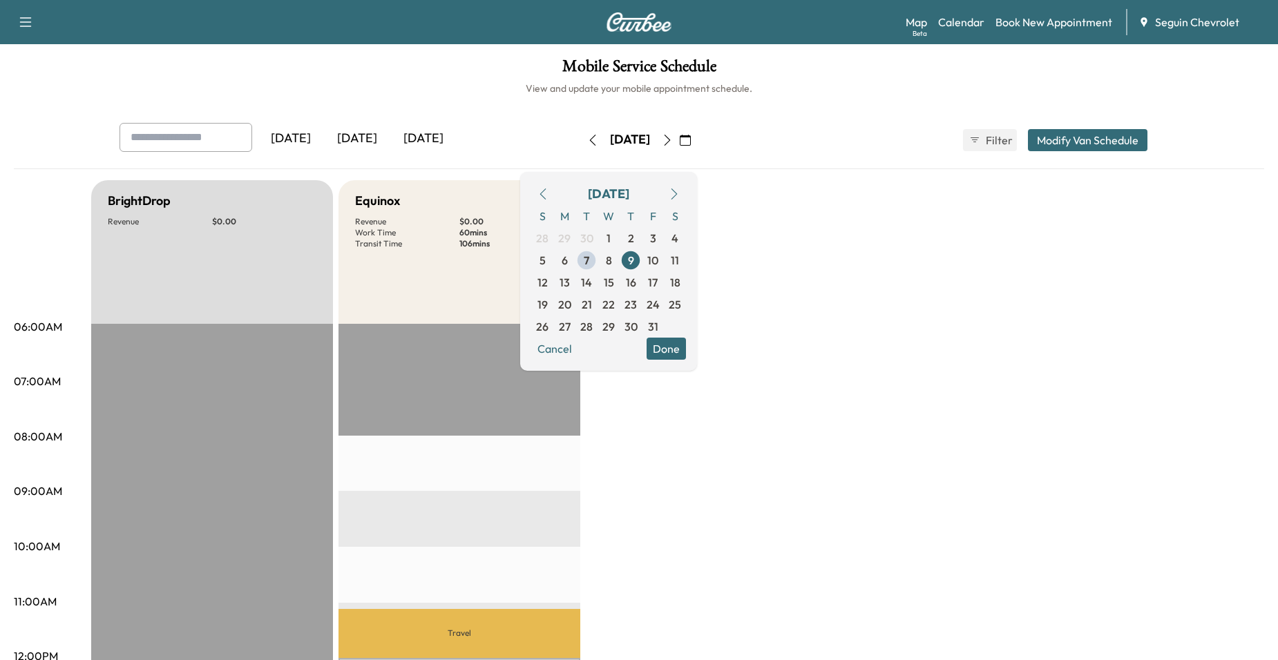
click at [774, 175] on div "[DATE] [DATE] [DATE] [DATE] October 2025 S M T W T F S 28 29 30 1 2 3 4 5 6 7 8…" at bounding box center [639, 669] width 1250 height 1093
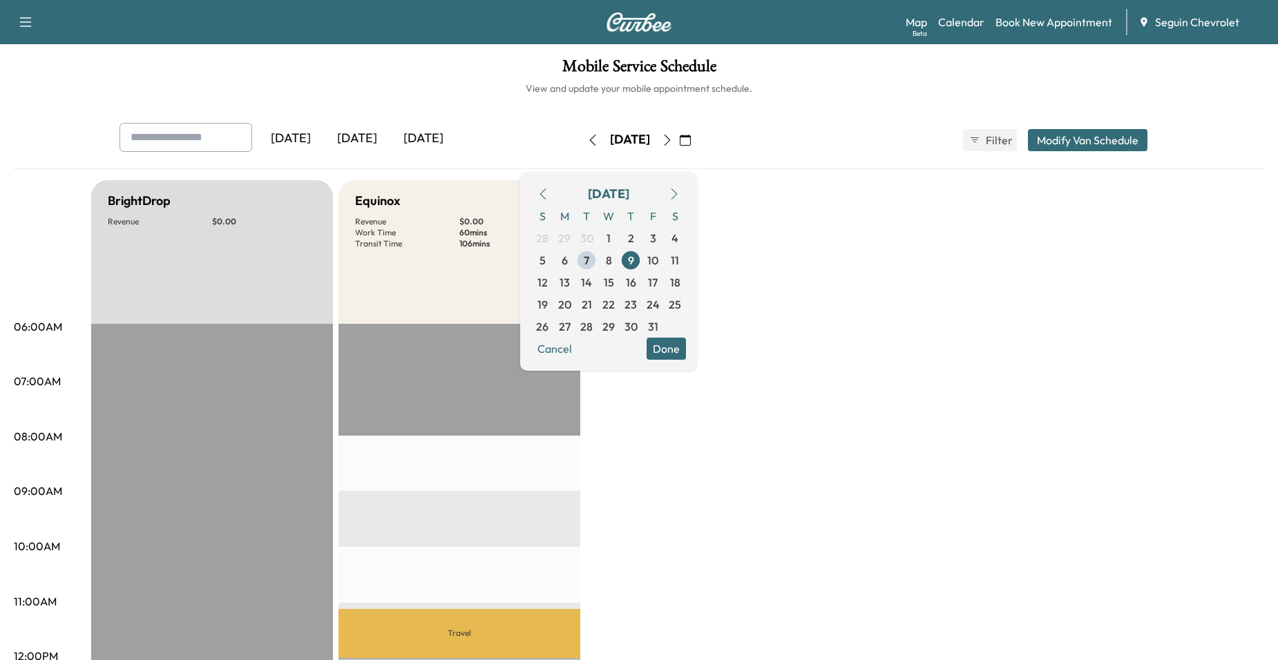
click at [686, 358] on button "Done" at bounding box center [666, 349] width 39 height 22
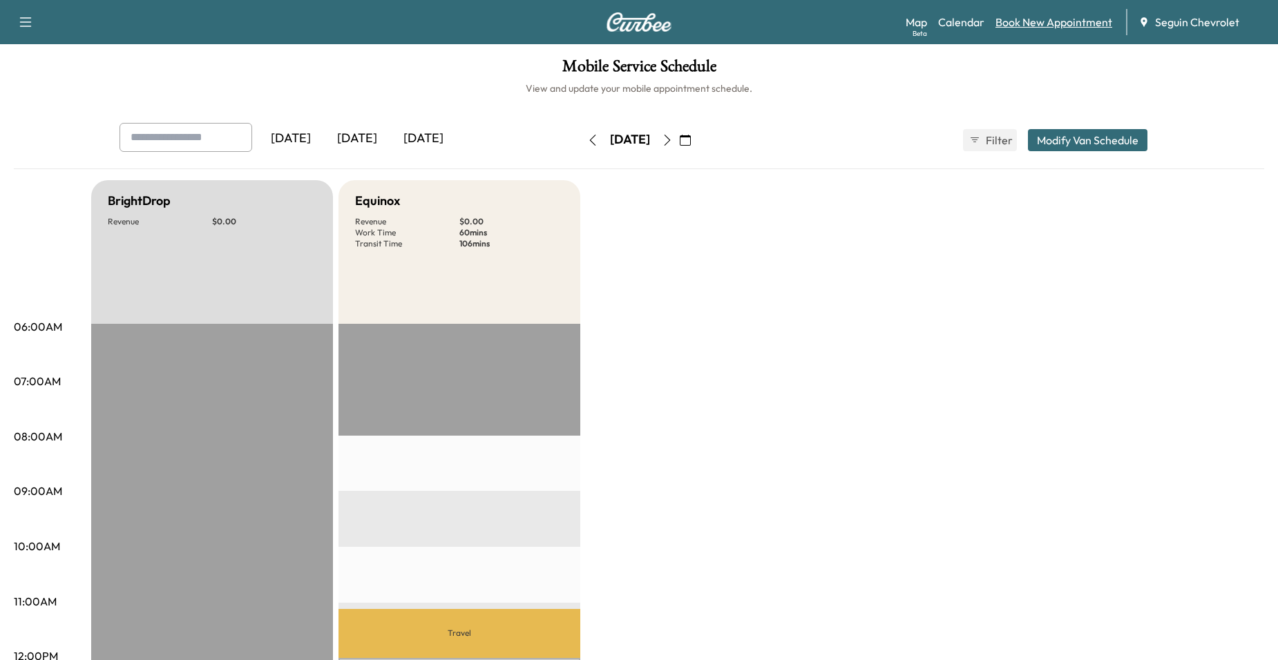
drag, startPoint x: 1066, startPoint y: 6, endPoint x: 1058, endPoint y: 19, distance: 14.9
click at [1066, 6] on div "Support Log Out Map Beta Calendar Book New Appointment Seguin Chevrolet" at bounding box center [639, 22] width 1278 height 44
click at [1053, 21] on link "Book New Appointment" at bounding box center [1053, 22] width 117 height 17
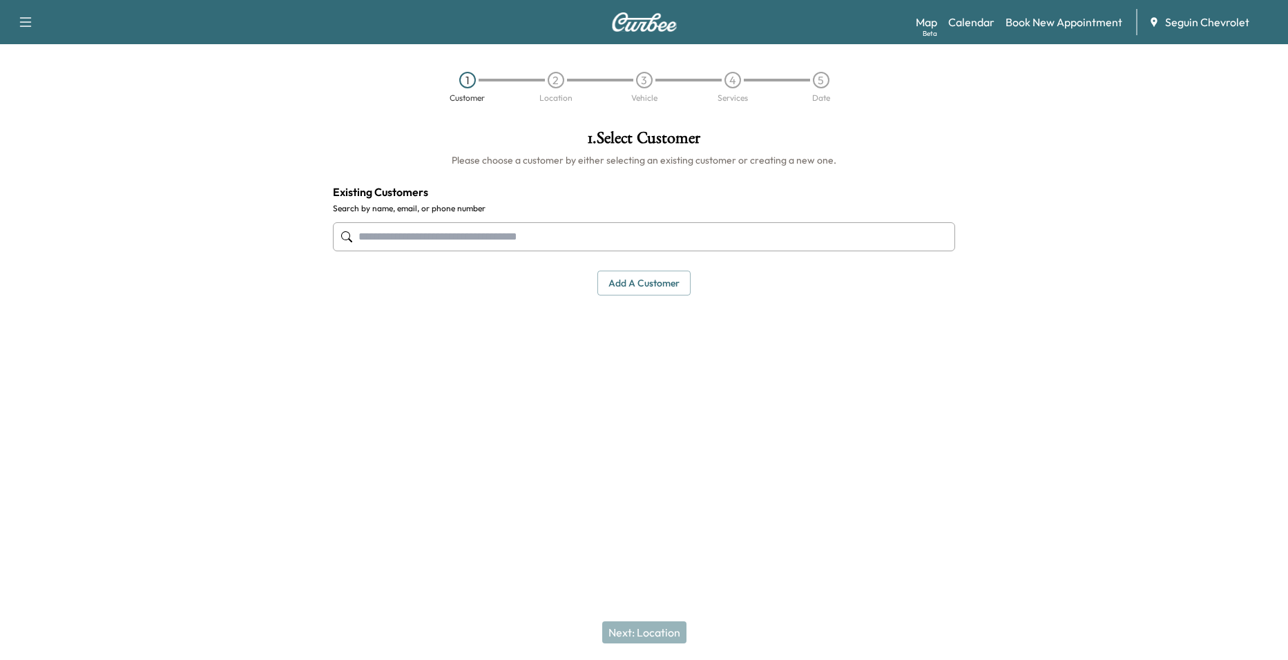
click at [577, 238] on input "text" at bounding box center [644, 236] width 622 height 29
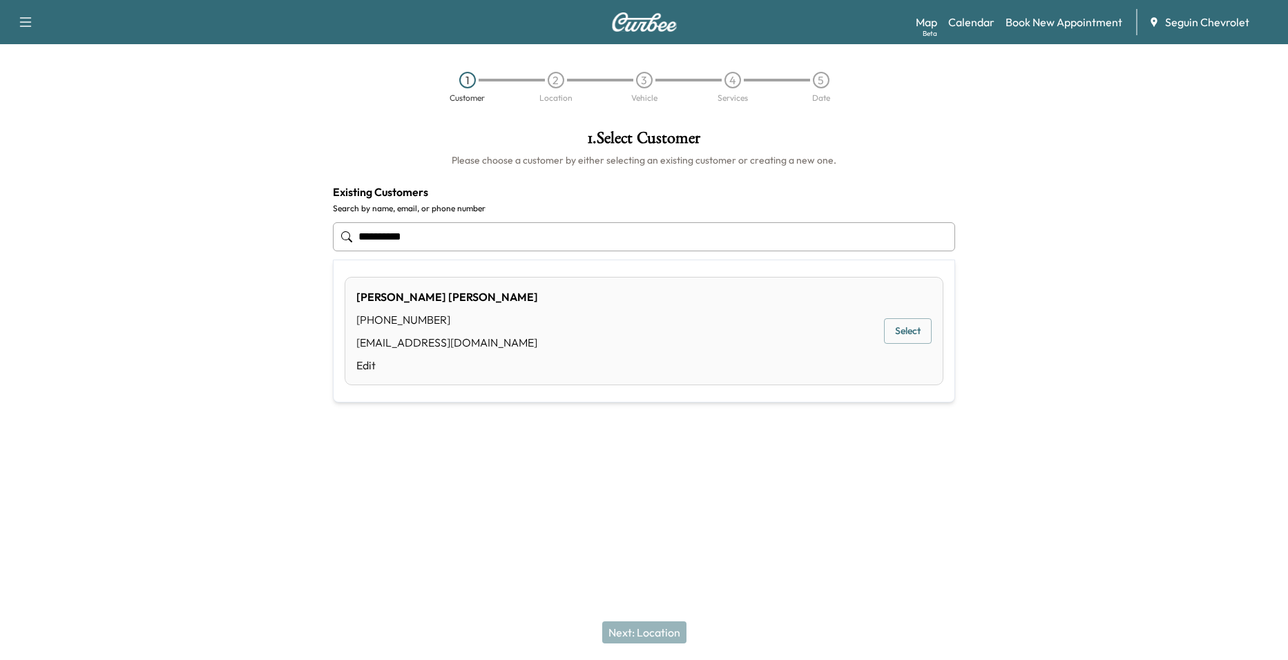
click at [543, 345] on div "[PERSON_NAME] [PHONE_NUMBER] [EMAIL_ADDRESS][DOMAIN_NAME] Edit Select" at bounding box center [644, 331] width 599 height 108
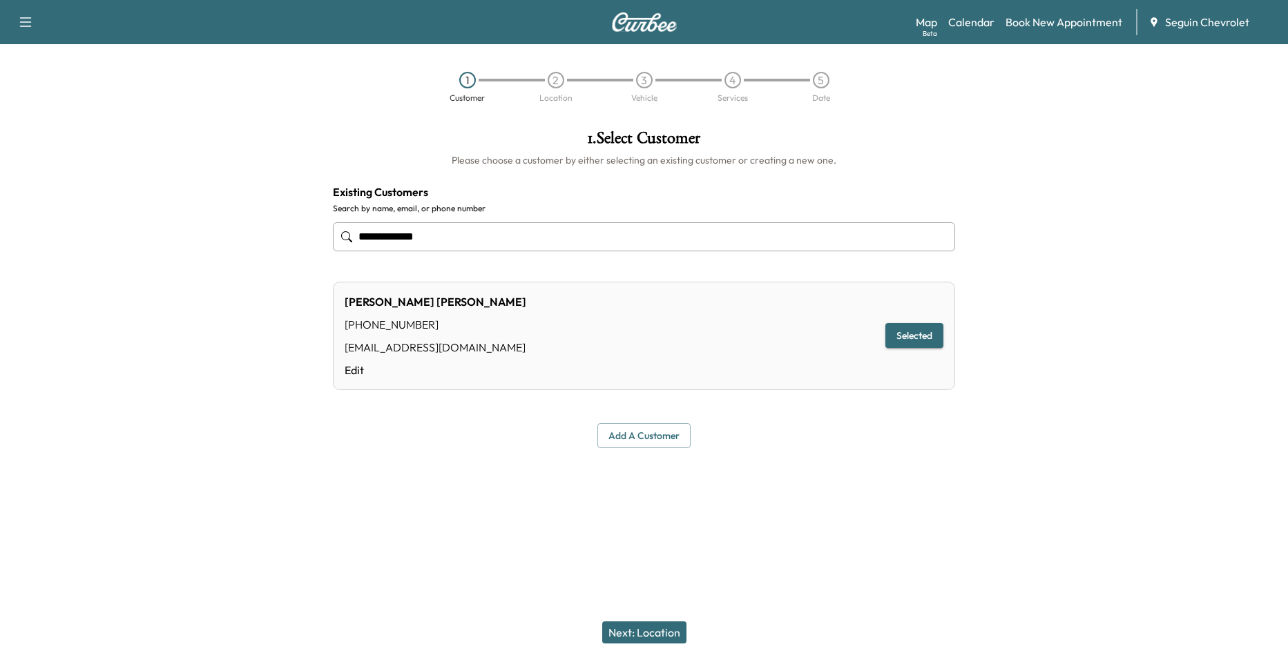
type input "**********"
click at [629, 633] on button "Next: Location" at bounding box center [644, 633] width 84 height 22
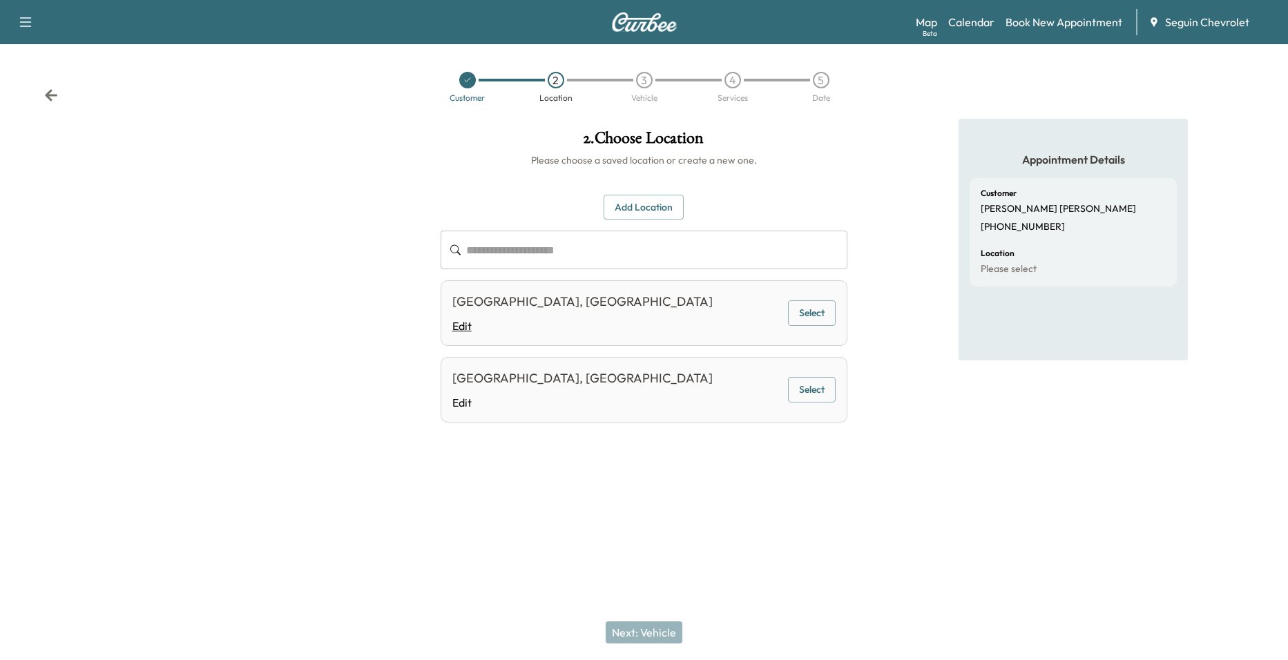
click at [686, 328] on link "Edit" at bounding box center [582, 326] width 260 height 17
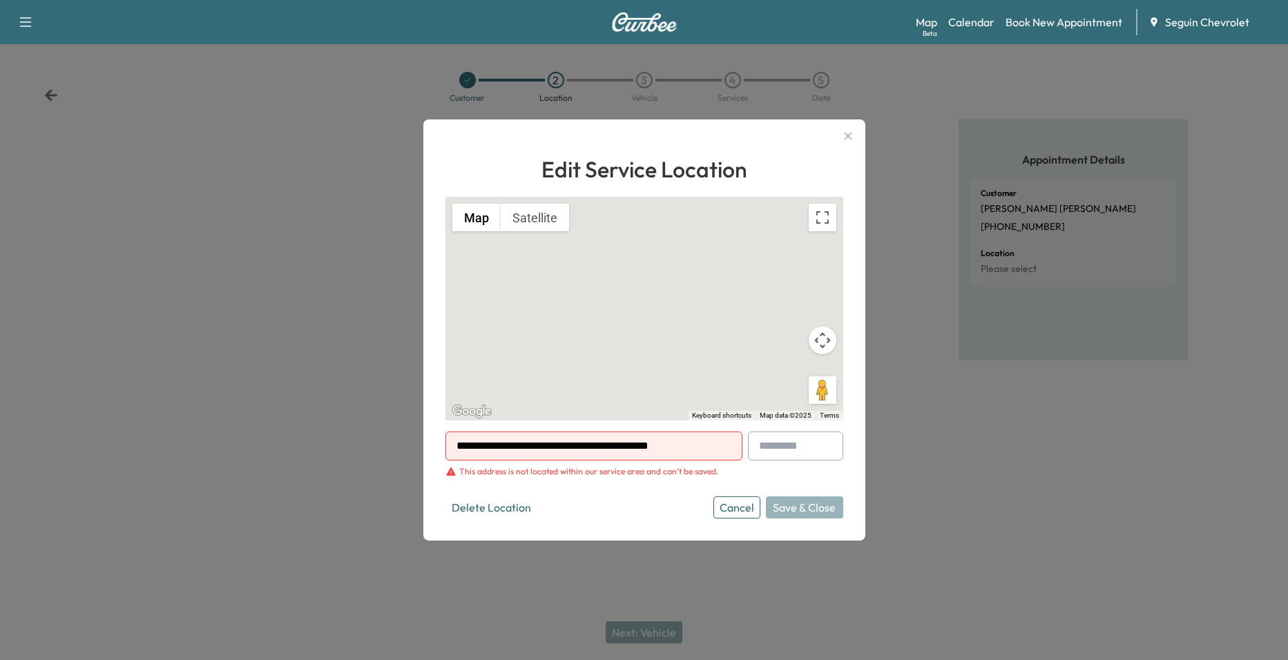
click at [848, 135] on icon "button" at bounding box center [848, 137] width 8 height 8
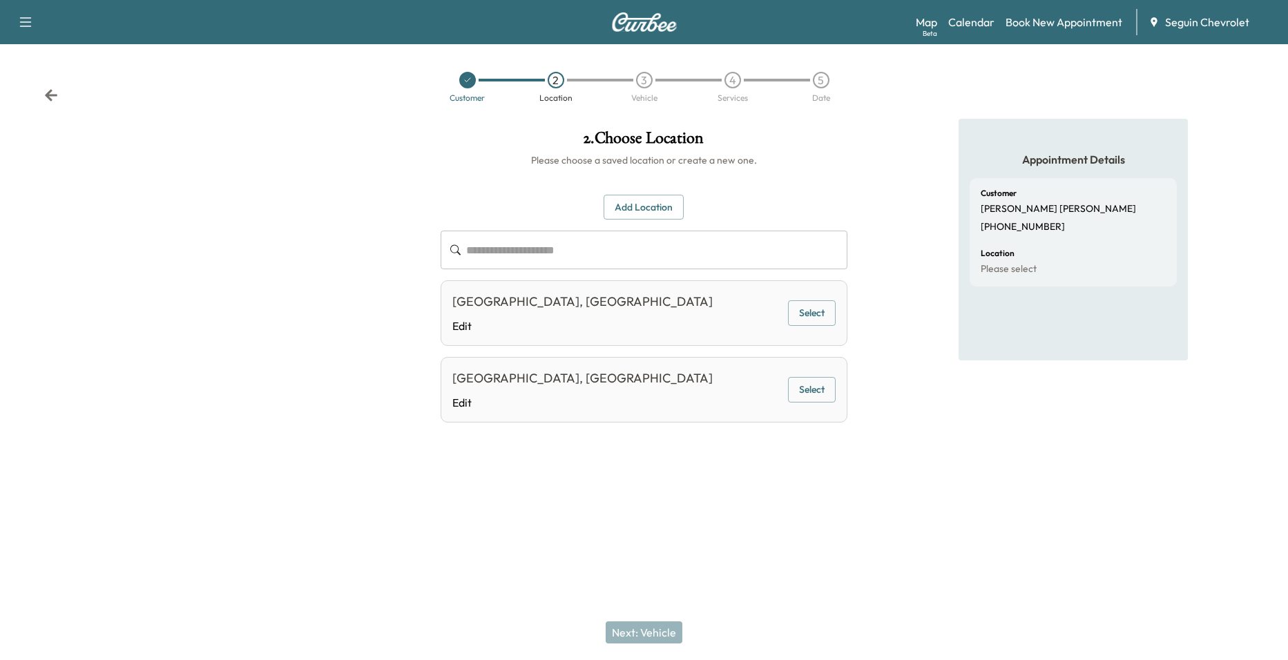
click at [796, 310] on button "Select" at bounding box center [812, 313] width 48 height 26
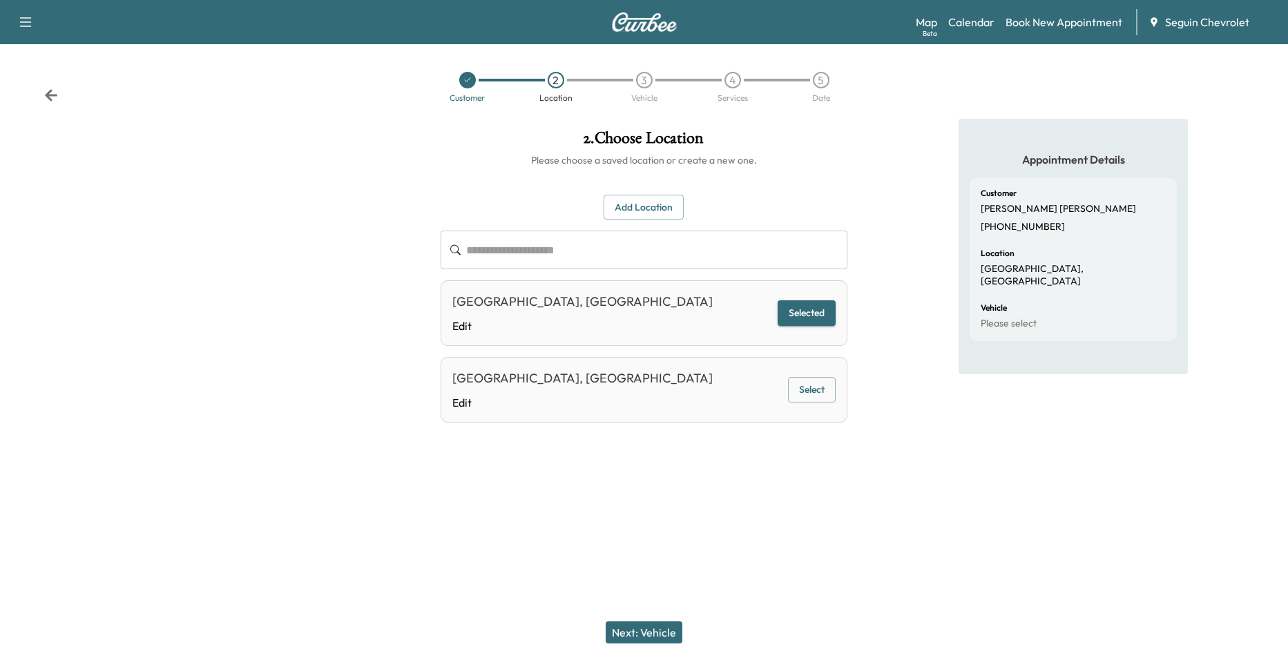
click at [48, 92] on icon at bounding box center [51, 95] width 14 height 14
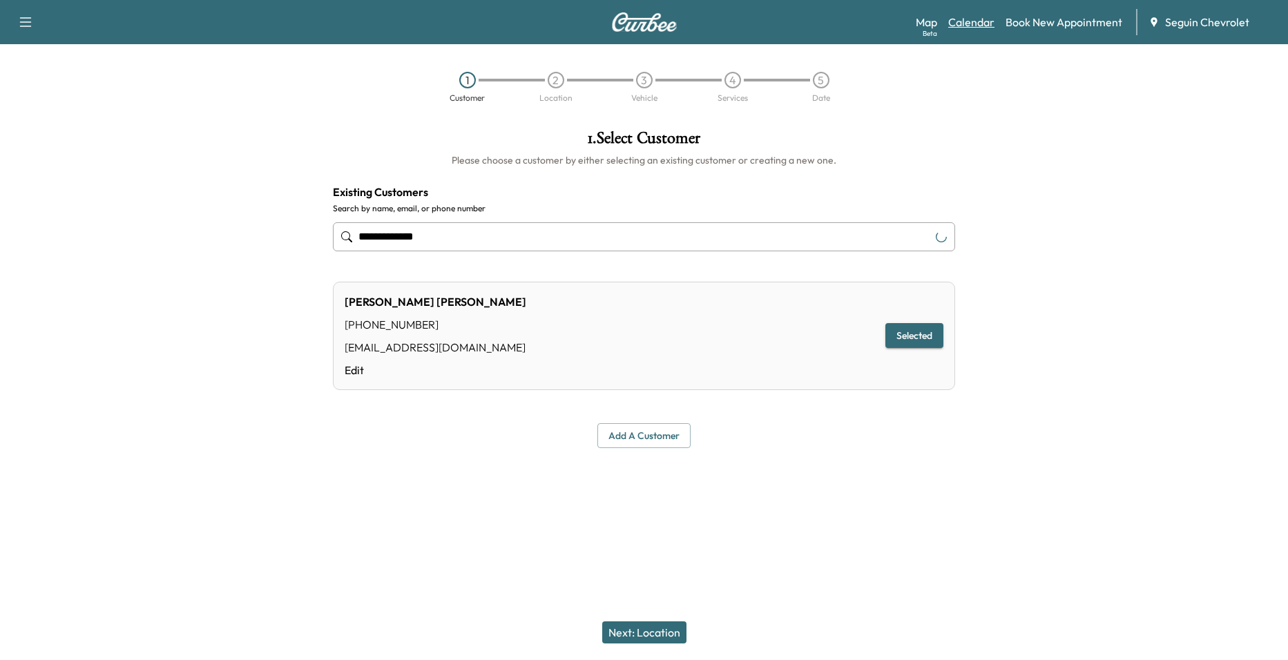
click at [964, 28] on link "Calendar" at bounding box center [971, 22] width 46 height 17
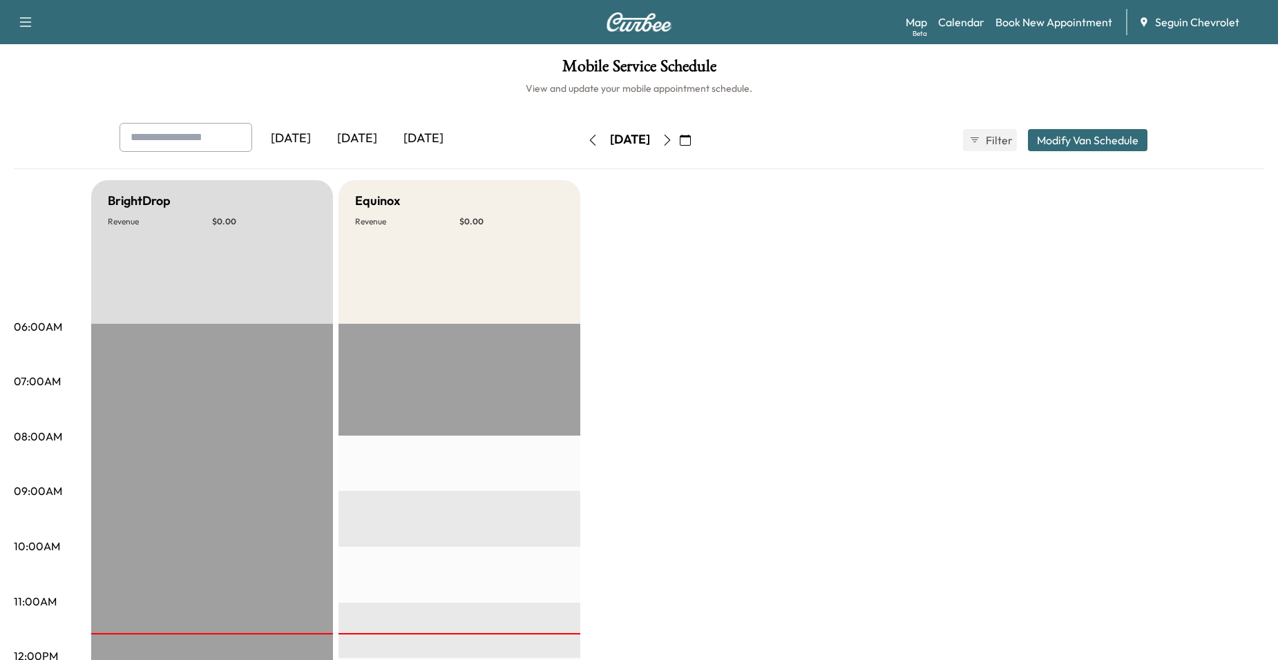
click at [691, 138] on icon "button" at bounding box center [685, 140] width 11 height 11
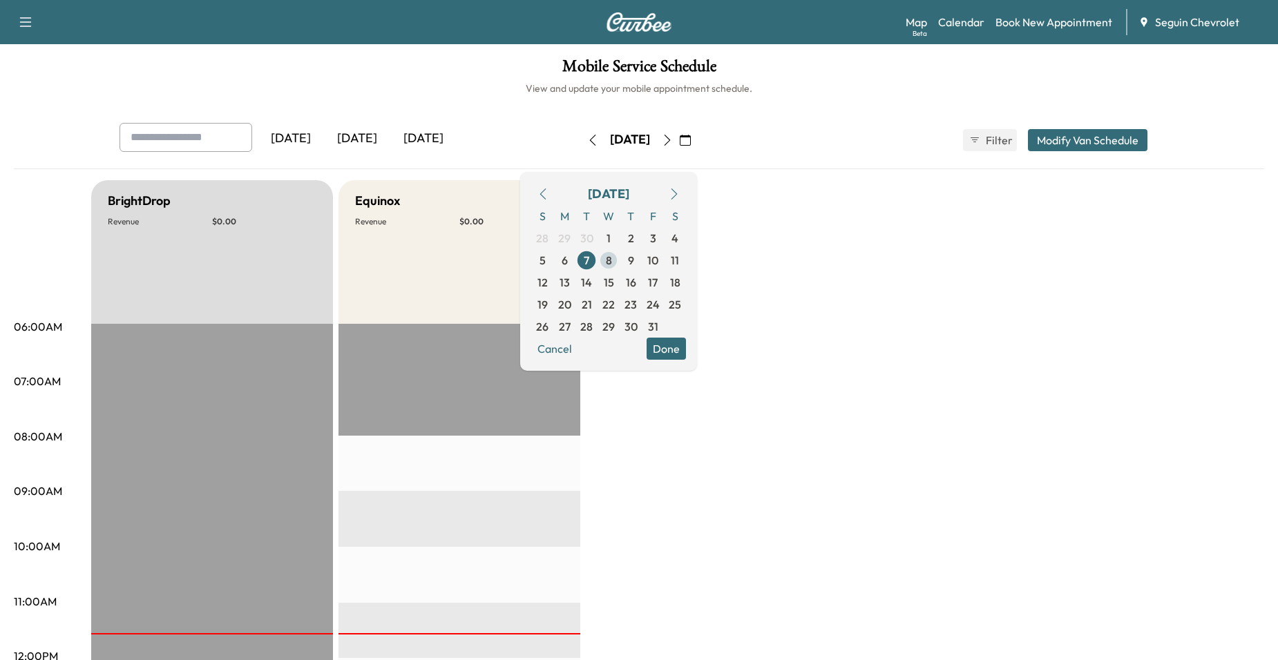
click at [612, 258] on span "8" at bounding box center [609, 260] width 6 height 17
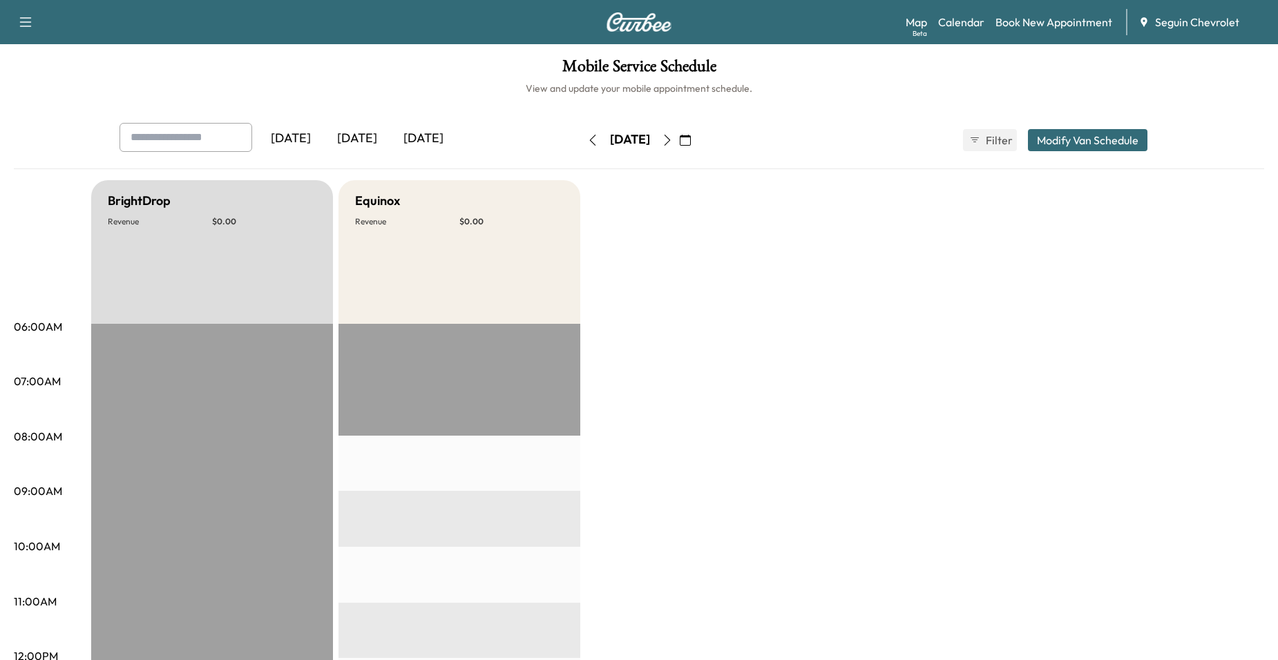
click at [691, 142] on icon "button" at bounding box center [685, 140] width 11 height 11
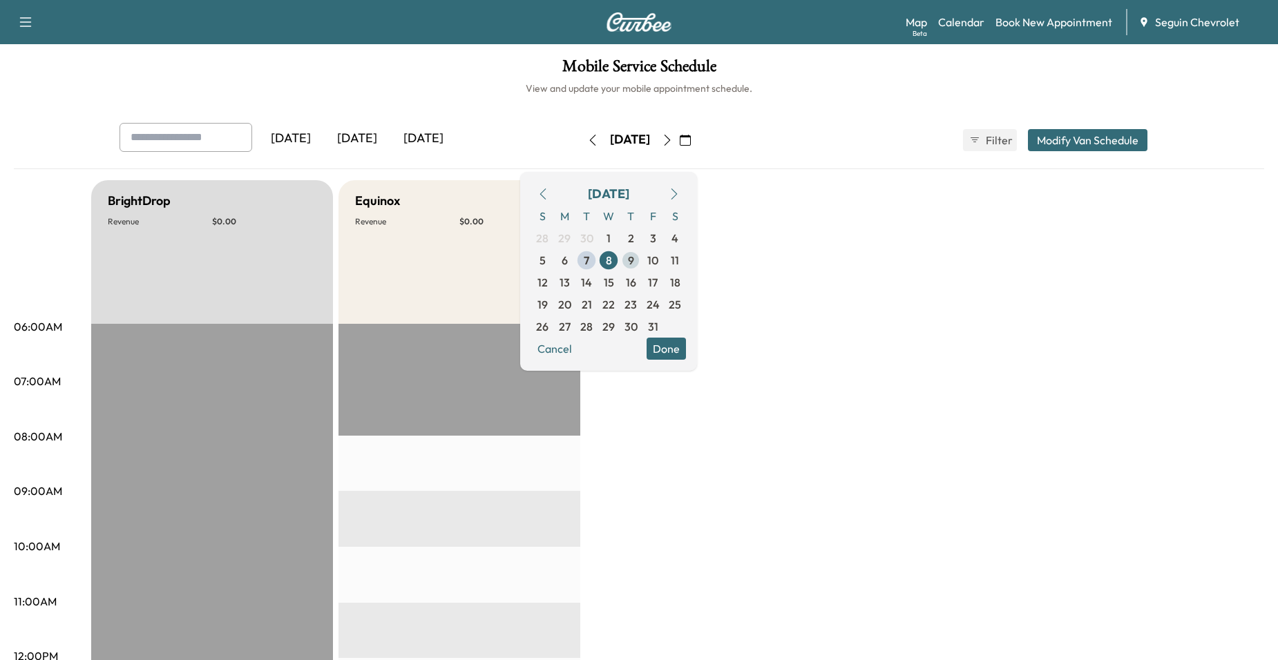
click at [642, 257] on span "9" at bounding box center [631, 260] width 22 height 22
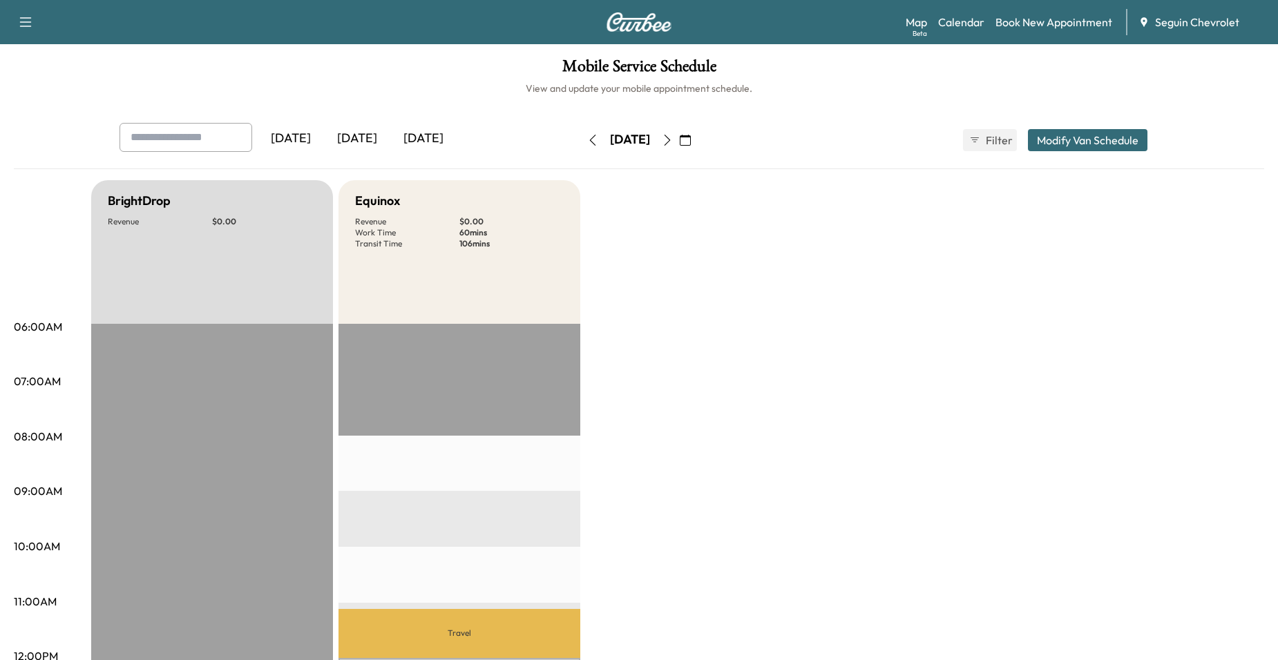
click at [679, 140] on button "button" at bounding box center [667, 140] width 23 height 22
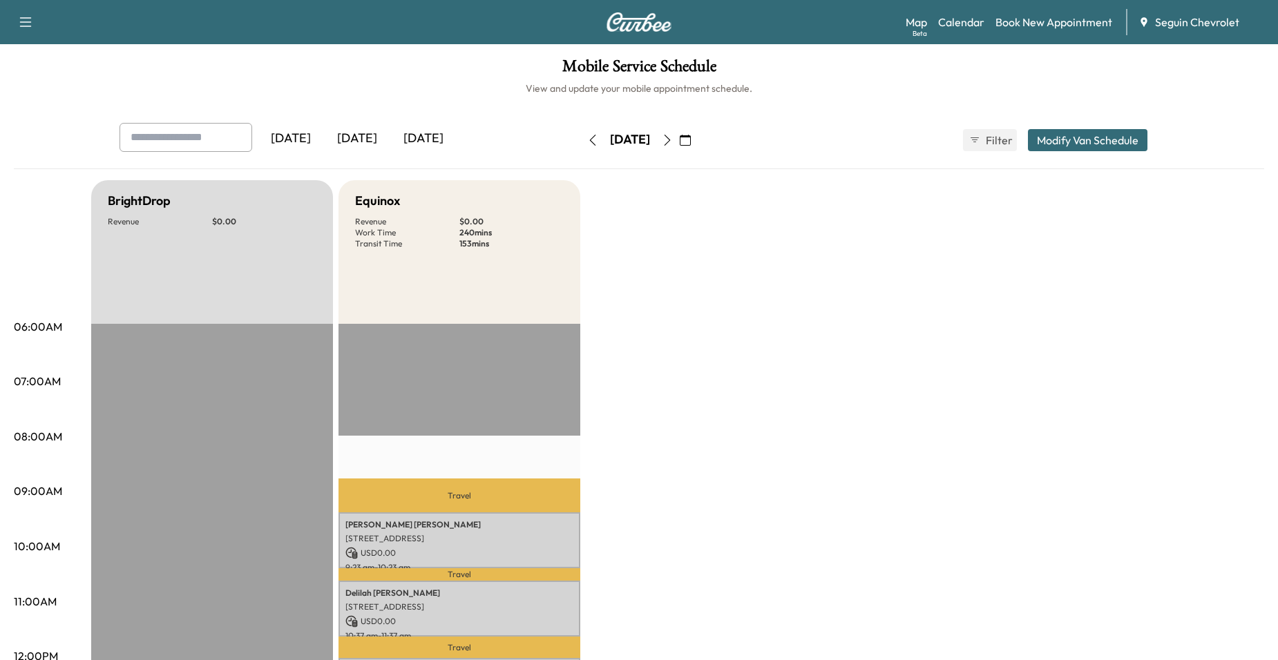
click at [587, 138] on icon "button" at bounding box center [592, 140] width 11 height 11
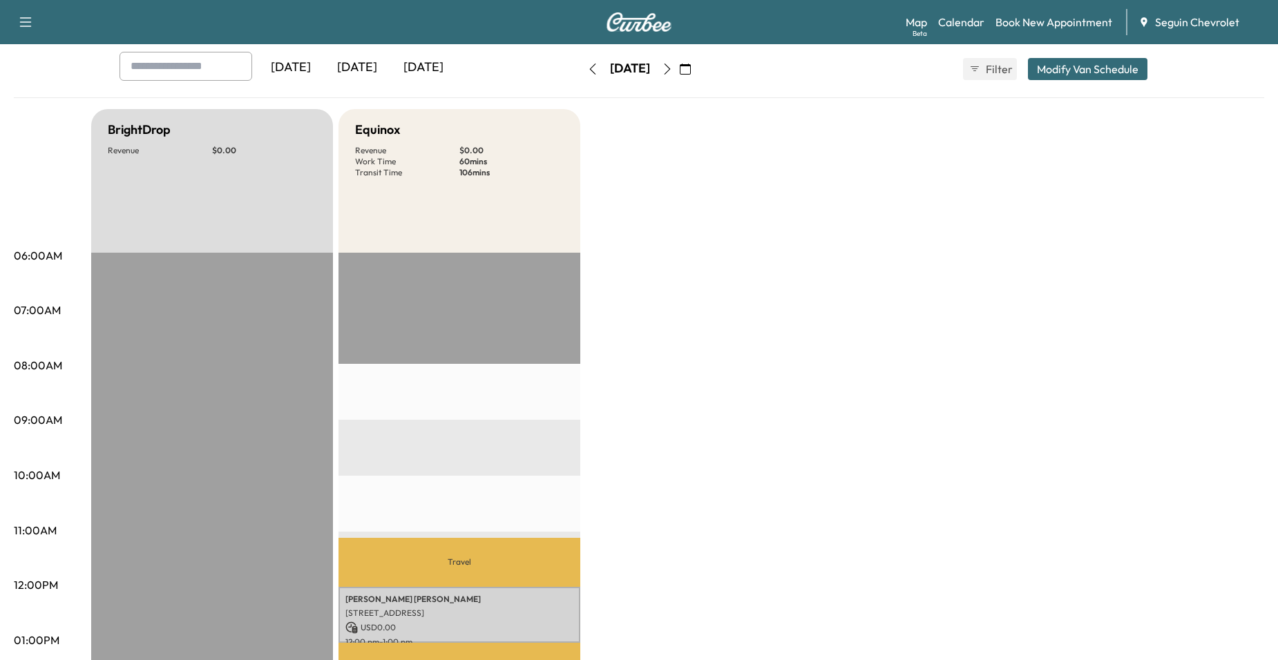
scroll to position [69, 0]
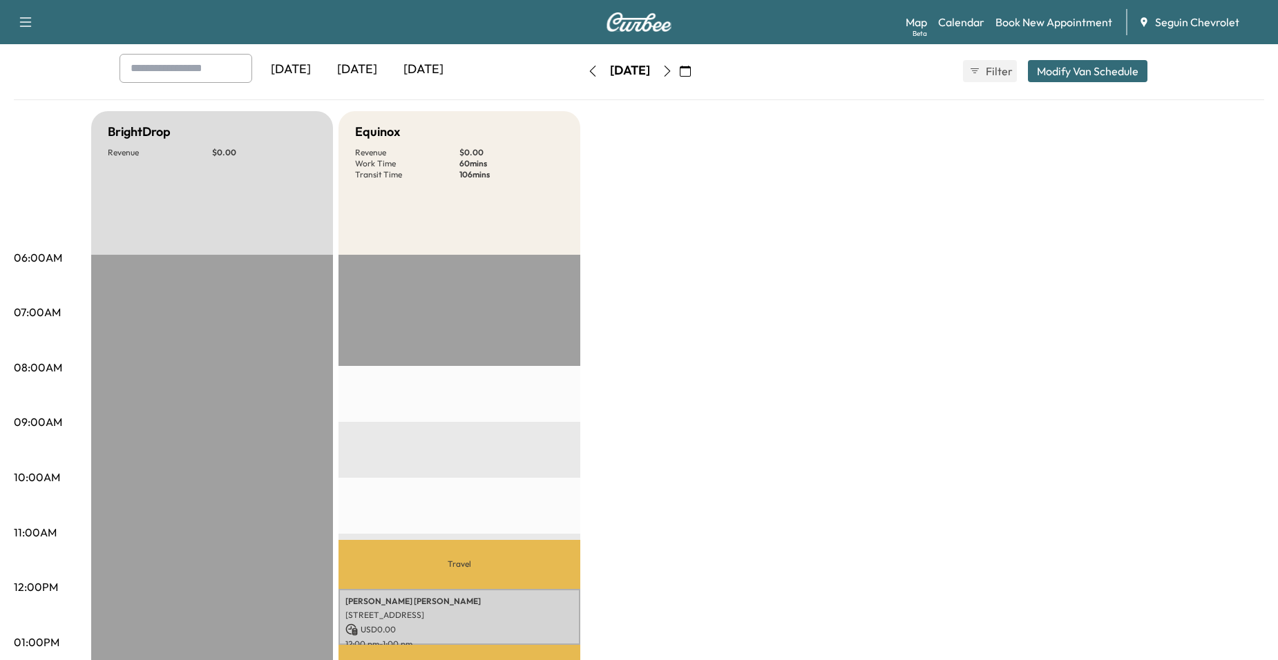
click at [587, 74] on icon "button" at bounding box center [592, 71] width 11 height 11
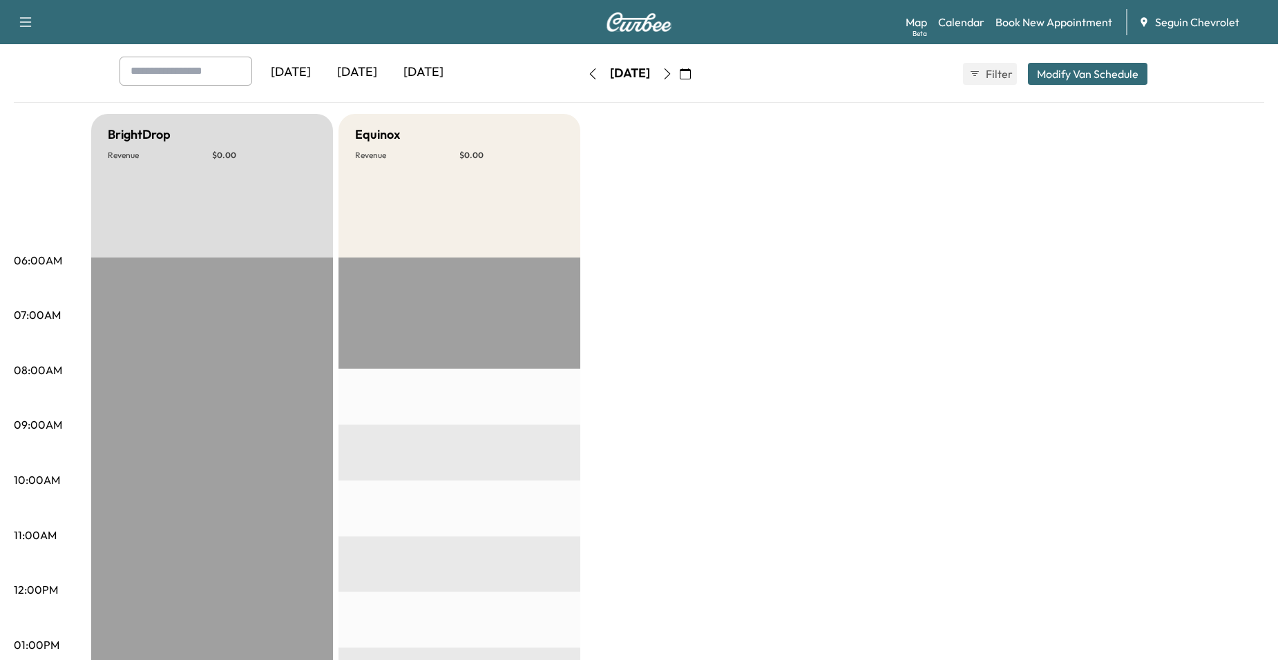
scroll to position [17, 0]
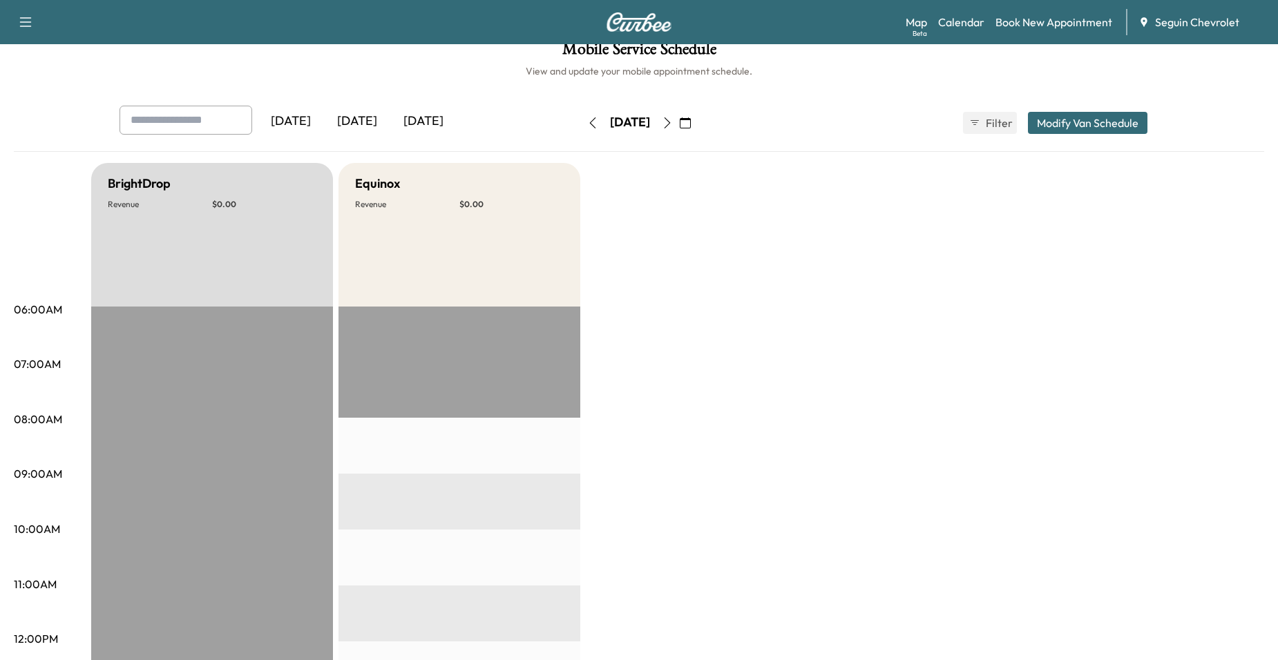
click at [673, 121] on icon "button" at bounding box center [667, 122] width 11 height 11
